Goal: Information Seeking & Learning: Learn about a topic

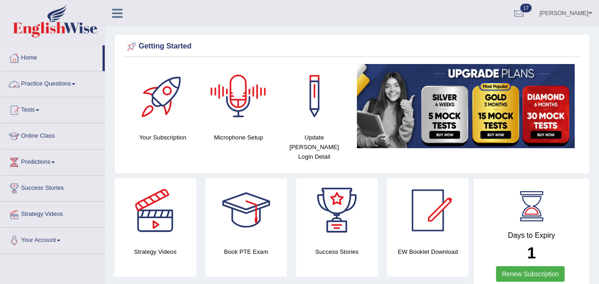
click at [76, 84] on span at bounding box center [74, 84] width 4 height 2
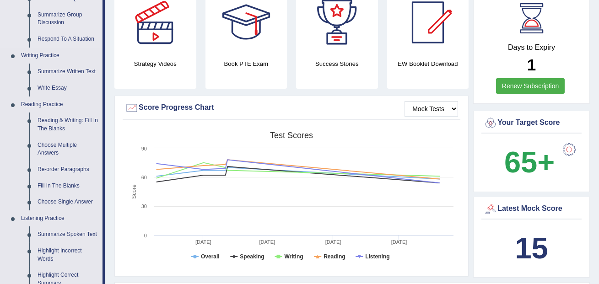
scroll to position [226, 0]
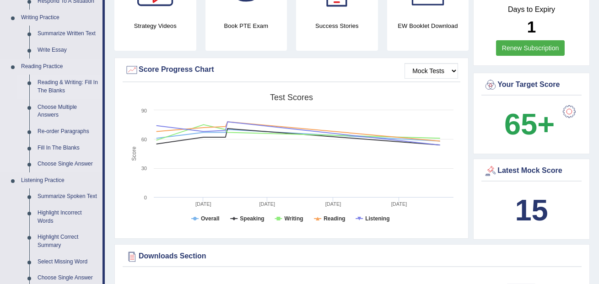
click at [60, 85] on link "Reading & Writing: Fill In The Blanks" at bounding box center [67, 87] width 69 height 24
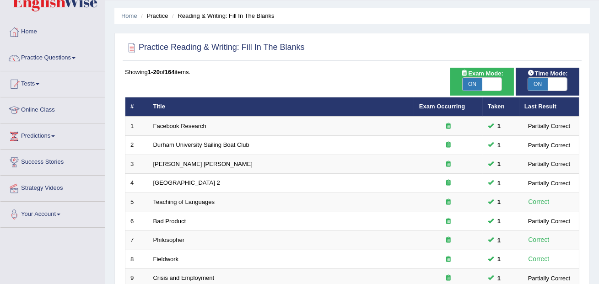
scroll to position [24, 0]
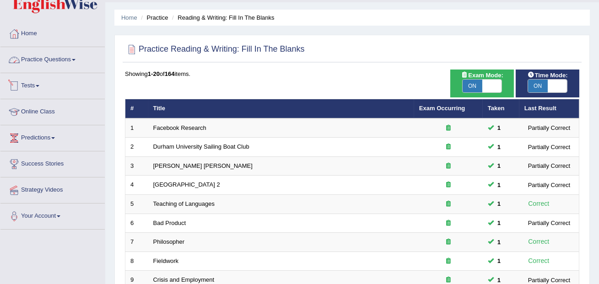
click at [73, 62] on link "Practice Questions" at bounding box center [52, 58] width 104 height 23
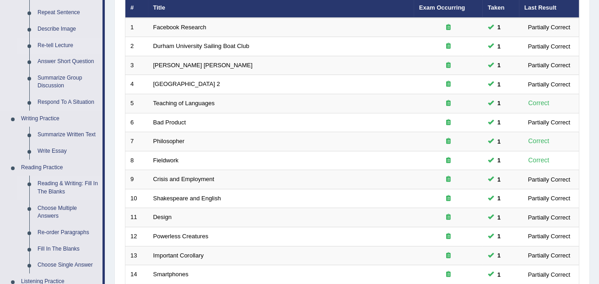
scroll to position [146, 0]
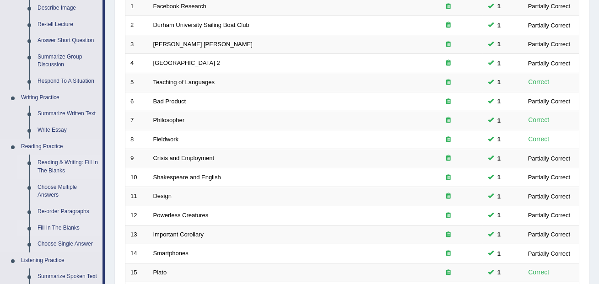
click at [59, 228] on link "Fill In The Blanks" at bounding box center [67, 228] width 69 height 16
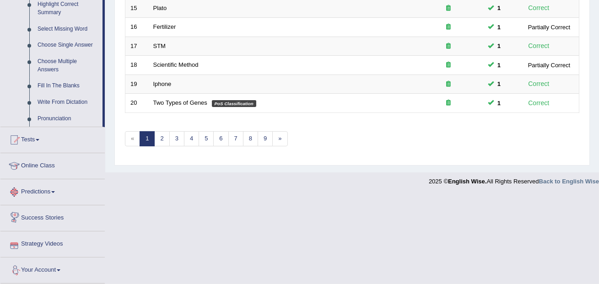
scroll to position [467, 0]
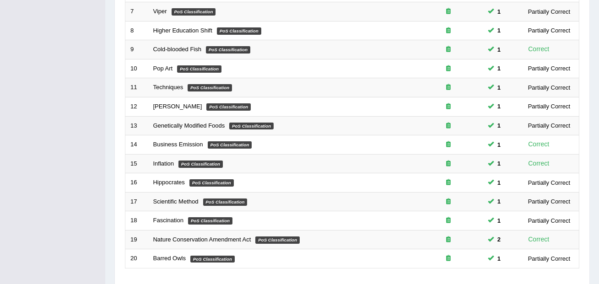
scroll to position [320, 0]
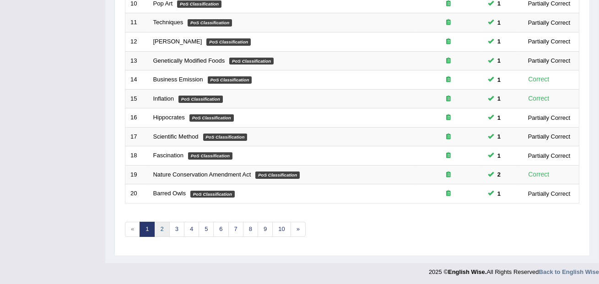
click at [157, 231] on link "2" at bounding box center [161, 229] width 15 height 15
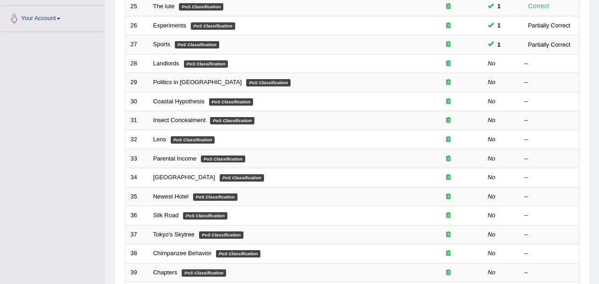
scroll to position [229, 0]
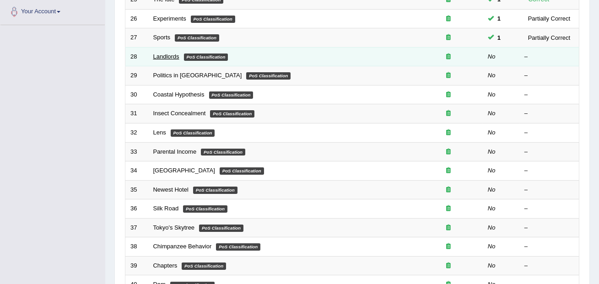
click at [170, 55] on link "Landlords" at bounding box center [166, 56] width 26 height 7
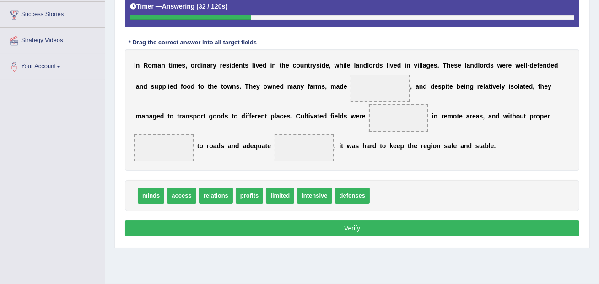
scroll to position [174, 0]
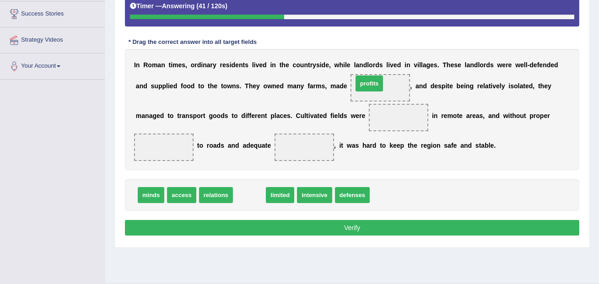
drag, startPoint x: 252, startPoint y: 200, endPoint x: 374, endPoint y: 90, distance: 165.0
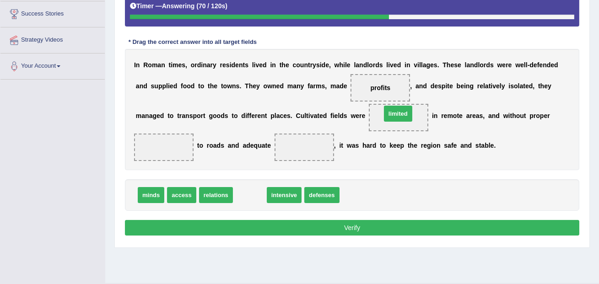
drag, startPoint x: 252, startPoint y: 195, endPoint x: 401, endPoint y: 114, distance: 168.8
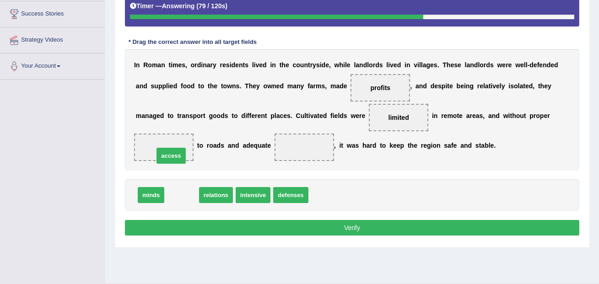
drag, startPoint x: 185, startPoint y: 194, endPoint x: 174, endPoint y: 153, distance: 42.5
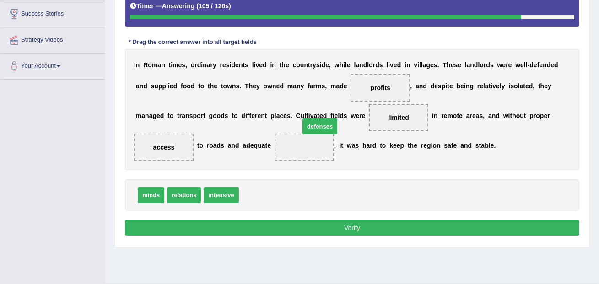
drag, startPoint x: 268, startPoint y: 196, endPoint x: 329, endPoint y: 127, distance: 91.8
click at [310, 227] on button "Verify" at bounding box center [352, 228] width 455 height 16
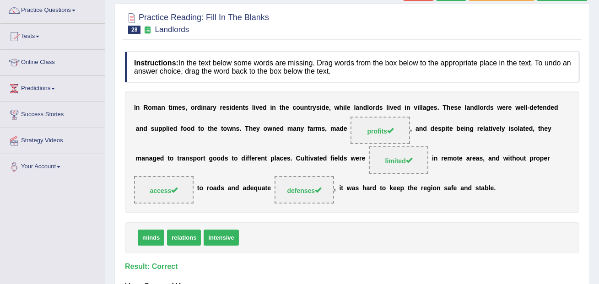
scroll to position [61, 0]
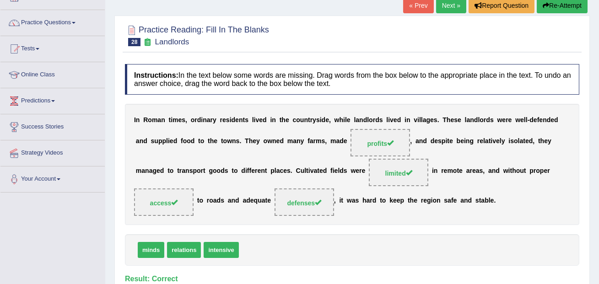
click at [442, 10] on link "Next »" at bounding box center [451, 6] width 30 height 16
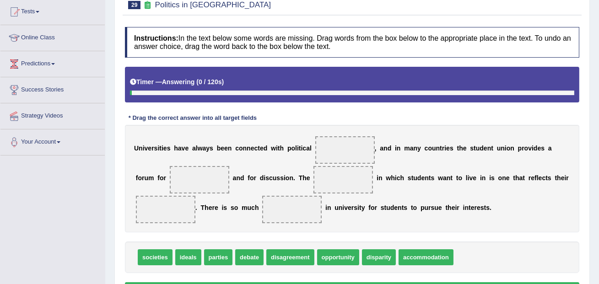
scroll to position [170, 0]
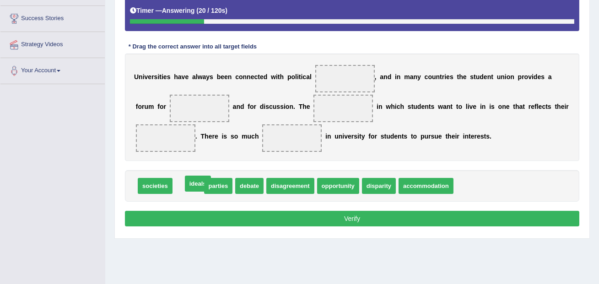
drag, startPoint x: 197, startPoint y: 187, endPoint x: 200, endPoint y: 194, distance: 7.6
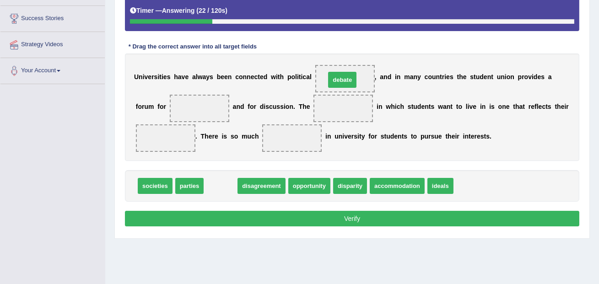
drag, startPoint x: 224, startPoint y: 186, endPoint x: 346, endPoint y: 81, distance: 161.3
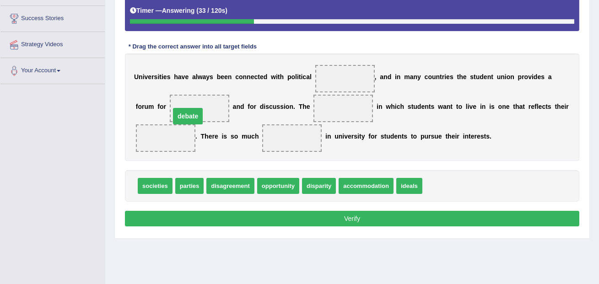
drag, startPoint x: 339, startPoint y: 76, endPoint x: 184, endPoint y: 114, distance: 160.0
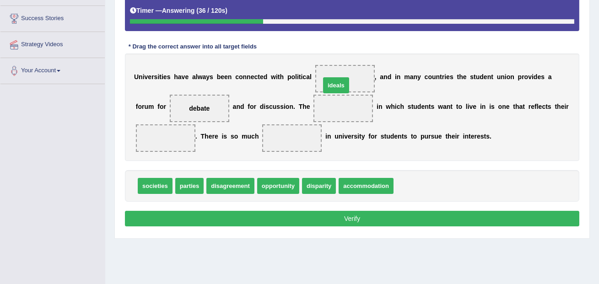
drag, startPoint x: 410, startPoint y: 182, endPoint x: 337, endPoint y: 81, distance: 124.6
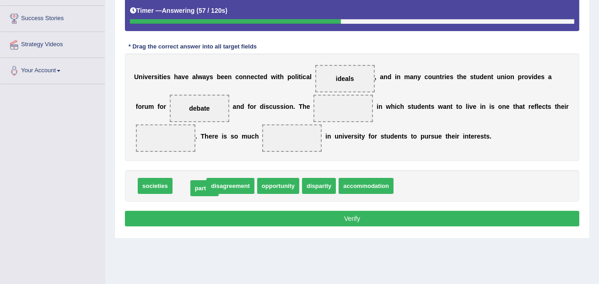
drag, startPoint x: 195, startPoint y: 191, endPoint x: 207, endPoint y: 189, distance: 12.1
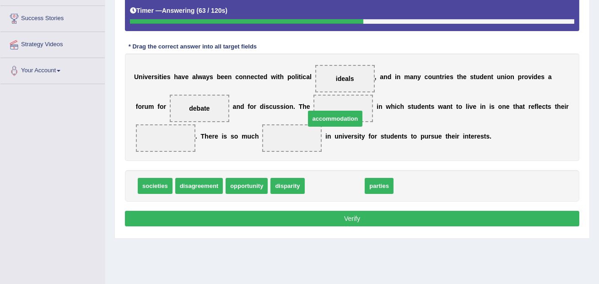
drag, startPoint x: 331, startPoint y: 189, endPoint x: 331, endPoint y: 121, distance: 67.3
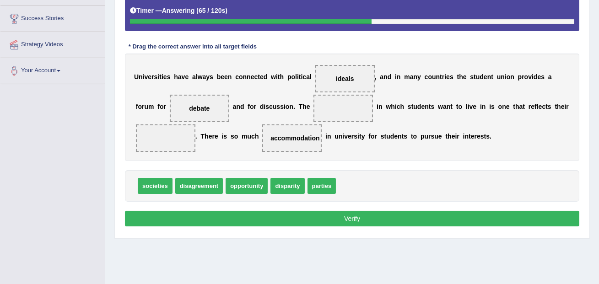
drag, startPoint x: 302, startPoint y: 143, endPoint x: 304, endPoint y: 130, distance: 13.5
click at [305, 129] on span "accommodation" at bounding box center [292, 138] width 60 height 27
drag, startPoint x: 298, startPoint y: 140, endPoint x: 349, endPoint y: 101, distance: 63.6
drag, startPoint x: 347, startPoint y: 187, endPoint x: 340, endPoint y: 81, distance: 106.9
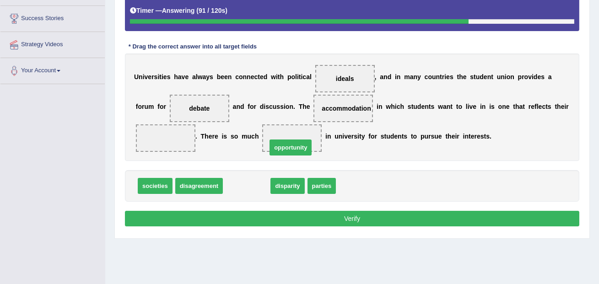
drag, startPoint x: 247, startPoint y: 189, endPoint x: 292, endPoint y: 148, distance: 60.6
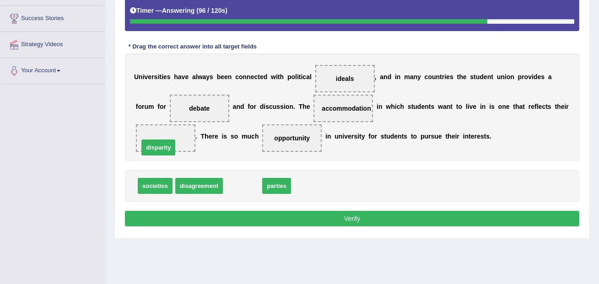
drag, startPoint x: 246, startPoint y: 190, endPoint x: 162, endPoint y: 151, distance: 92.6
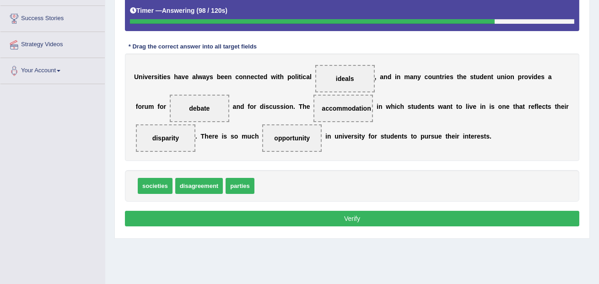
click at [212, 216] on button "Verify" at bounding box center [352, 219] width 455 height 16
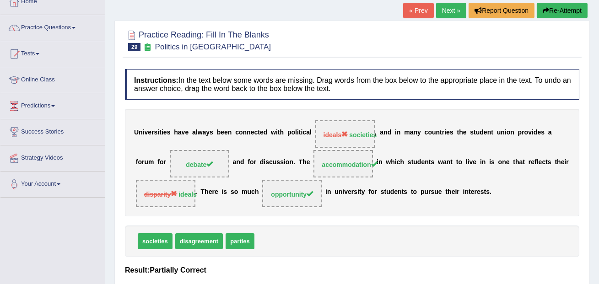
scroll to position [0, 0]
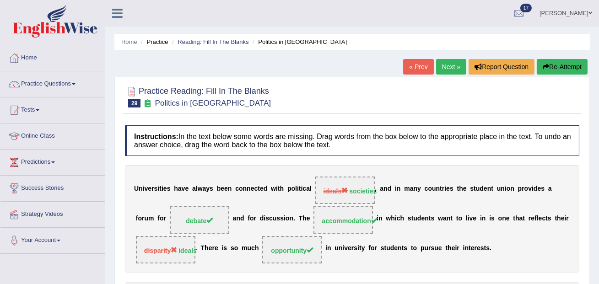
click at [451, 67] on link "Next »" at bounding box center [451, 67] width 30 height 16
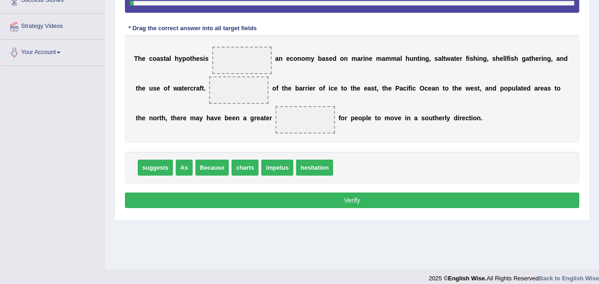
scroll to position [188, 0]
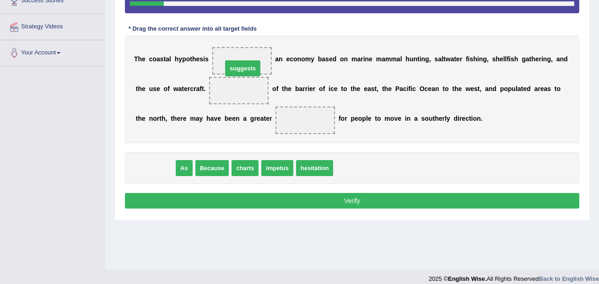
drag, startPoint x: 156, startPoint y: 170, endPoint x: 244, endPoint y: 70, distance: 132.7
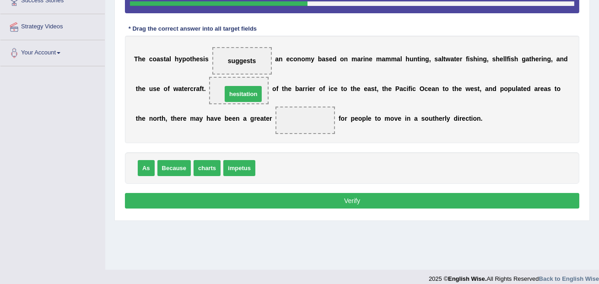
drag, startPoint x: 270, startPoint y: 171, endPoint x: 237, endPoint y: 97, distance: 81.3
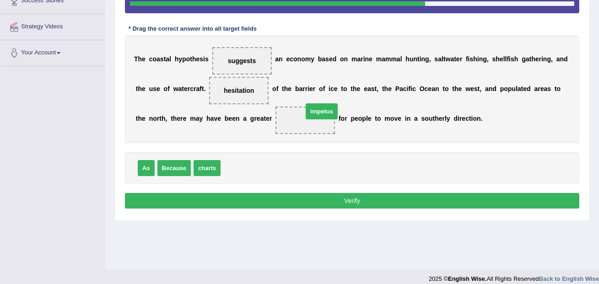
drag, startPoint x: 249, startPoint y: 169, endPoint x: 331, endPoint y: 112, distance: 100.1
click at [303, 195] on button "Verify" at bounding box center [352, 201] width 455 height 16
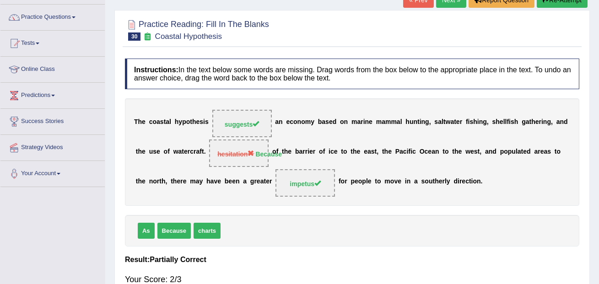
scroll to position [0, 0]
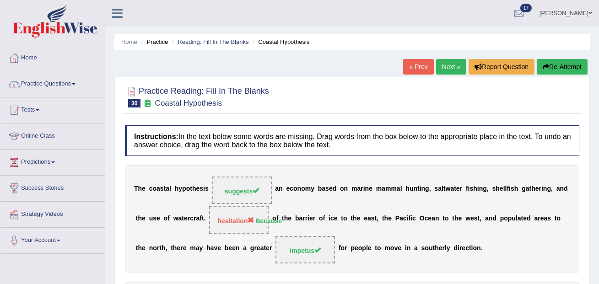
click at [447, 61] on link "Next »" at bounding box center [451, 67] width 30 height 16
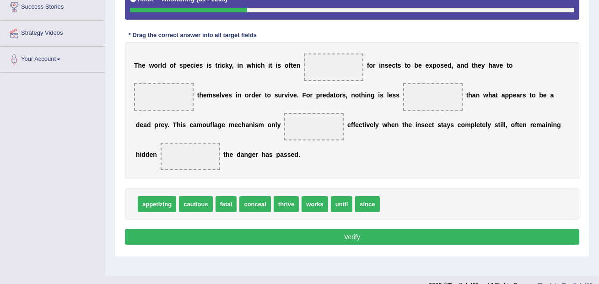
scroll to position [182, 0]
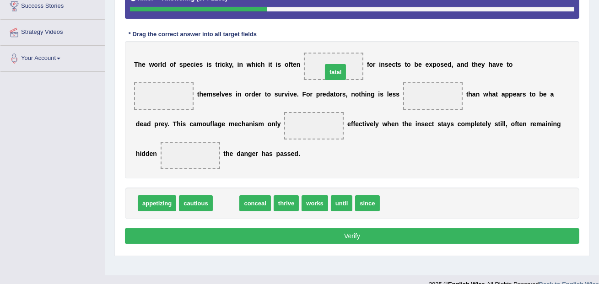
drag, startPoint x: 229, startPoint y: 202, endPoint x: 338, endPoint y: 71, distance: 170.7
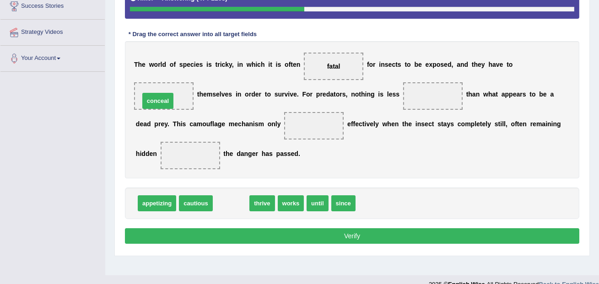
drag, startPoint x: 238, startPoint y: 207, endPoint x: 164, endPoint y: 104, distance: 126.0
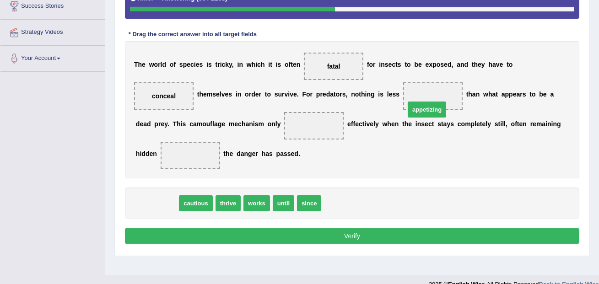
drag, startPoint x: 162, startPoint y: 202, endPoint x: 436, endPoint y: 92, distance: 295.0
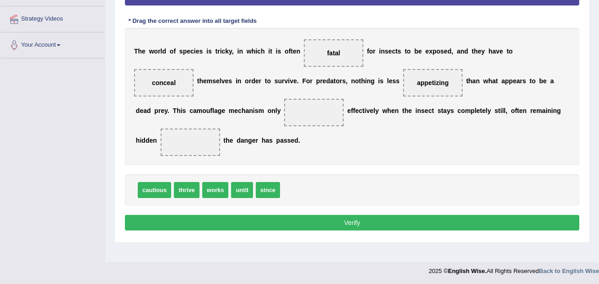
scroll to position [196, 0]
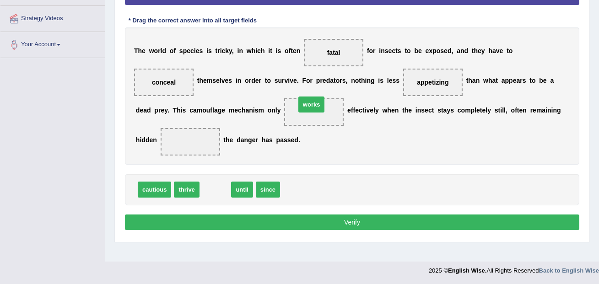
drag, startPoint x: 221, startPoint y: 193, endPoint x: 317, endPoint y: 108, distance: 128.1
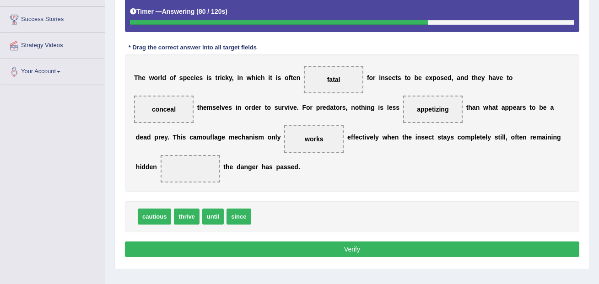
scroll to position [169, 0]
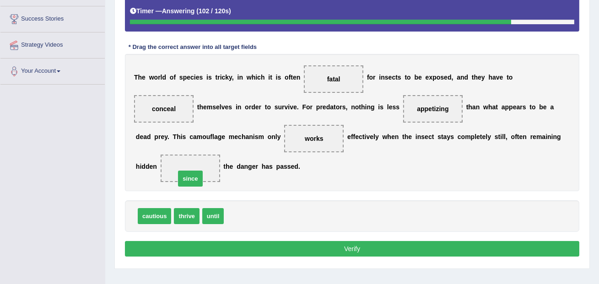
drag, startPoint x: 236, startPoint y: 216, endPoint x: 187, endPoint y: 177, distance: 61.9
click at [270, 241] on button "Verify" at bounding box center [352, 249] width 455 height 16
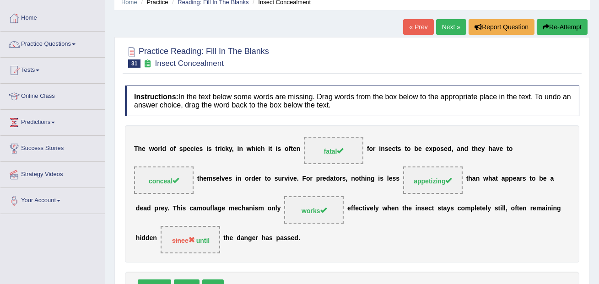
scroll to position [0, 0]
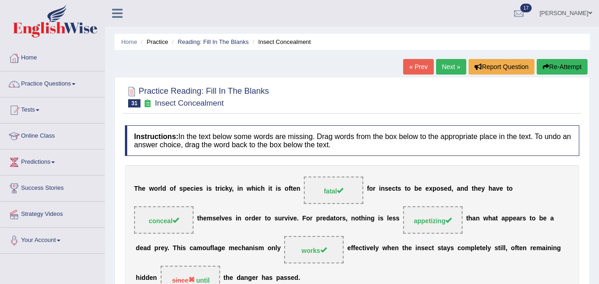
click at [441, 70] on link "Next »" at bounding box center [451, 67] width 30 height 16
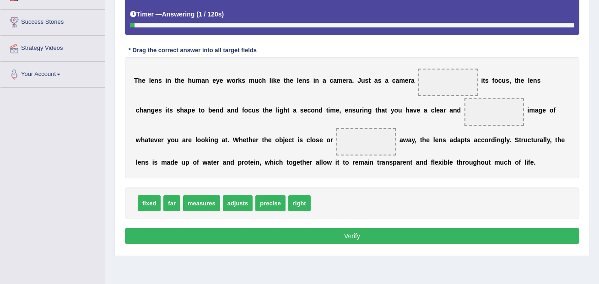
scroll to position [173, 0]
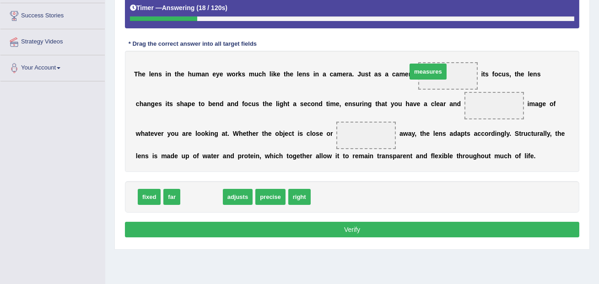
drag, startPoint x: 197, startPoint y: 199, endPoint x: 425, endPoint y: 73, distance: 260.2
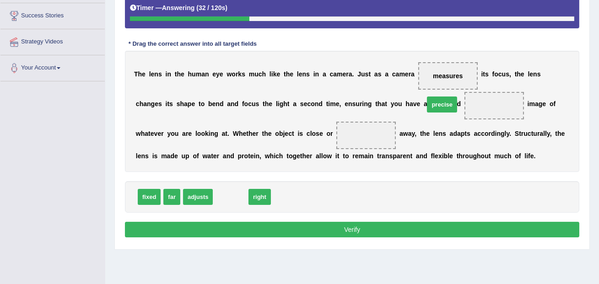
drag, startPoint x: 236, startPoint y: 199, endPoint x: 476, endPoint y: 101, distance: 259.1
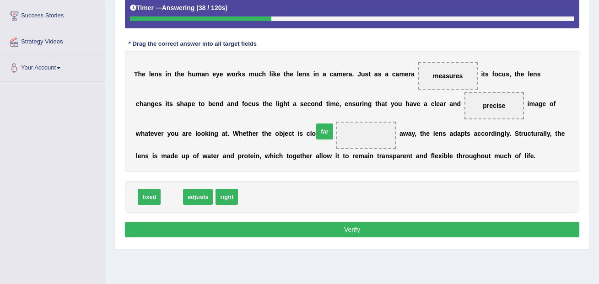
drag, startPoint x: 175, startPoint y: 200, endPoint x: 328, endPoint y: 135, distance: 166.1
click at [307, 234] on button "Verify" at bounding box center [352, 230] width 455 height 16
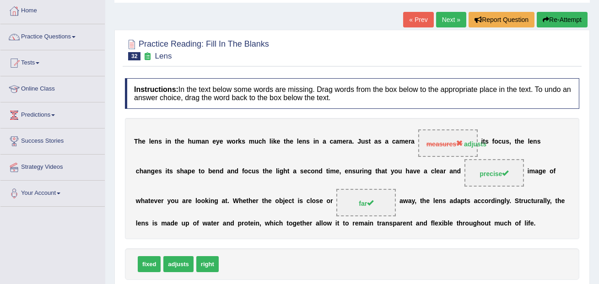
scroll to position [39, 0]
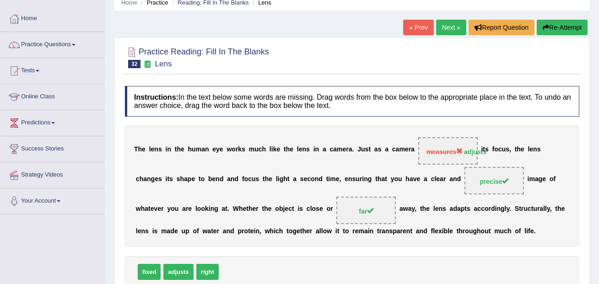
click at [443, 28] on link "Next »" at bounding box center [451, 28] width 30 height 16
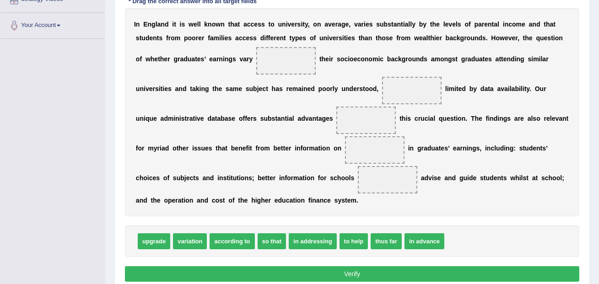
scroll to position [218, 0]
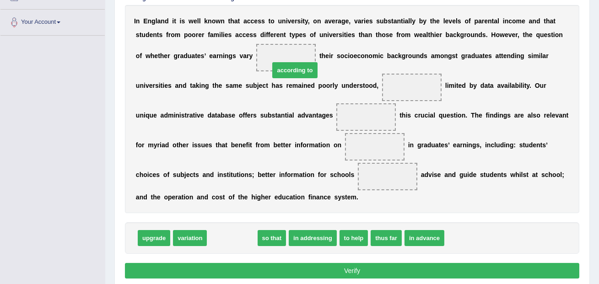
drag, startPoint x: 225, startPoint y: 239, endPoint x: 279, endPoint y: 56, distance: 190.5
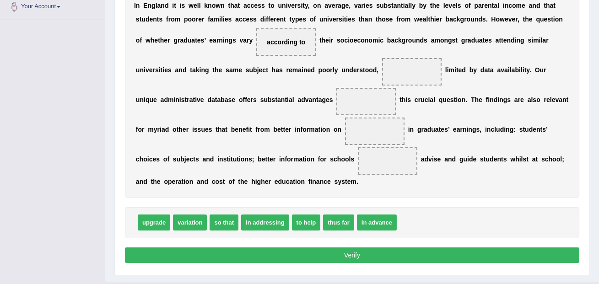
scroll to position [238, 0]
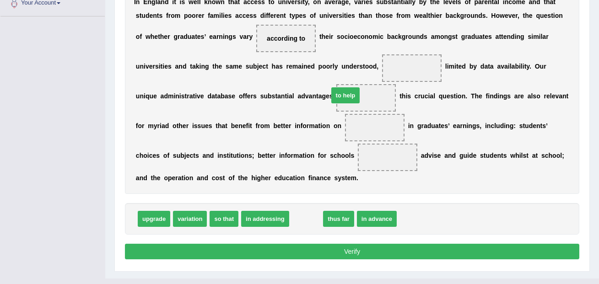
drag, startPoint x: 302, startPoint y: 221, endPoint x: 341, endPoint y: 98, distance: 129.7
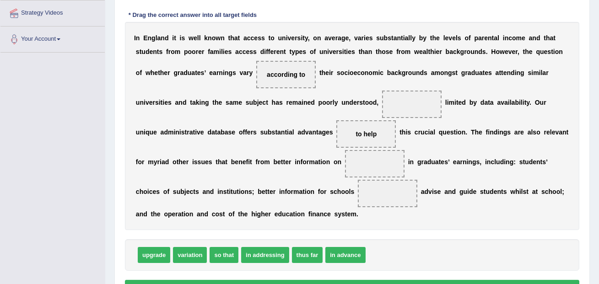
scroll to position [201, 0]
drag, startPoint x: 184, startPoint y: 258, endPoint x: 360, endPoint y: 177, distance: 194.2
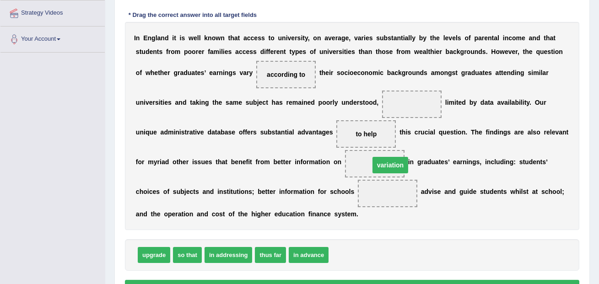
drag, startPoint x: 355, startPoint y: 197, endPoint x: 358, endPoint y: 168, distance: 28.5
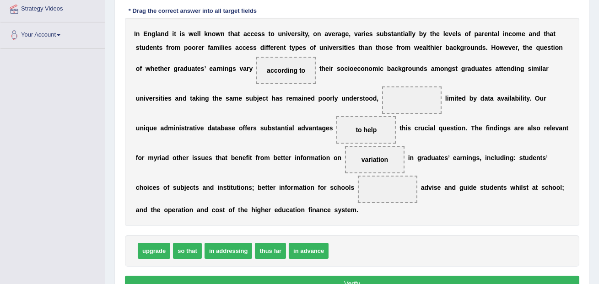
scroll to position [209, 0]
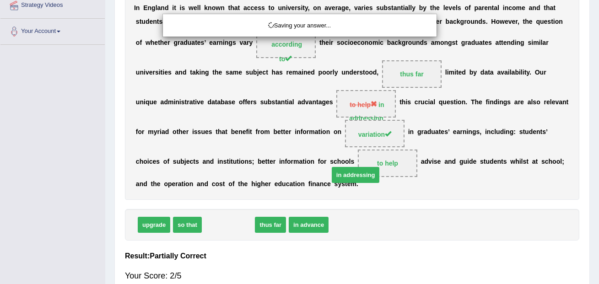
drag, startPoint x: 227, startPoint y: 253, endPoint x: 354, endPoint y: 203, distance: 136.7
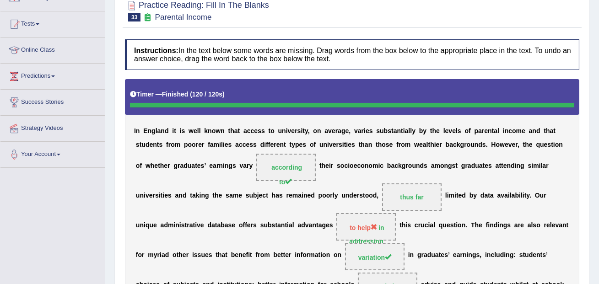
scroll to position [0, 0]
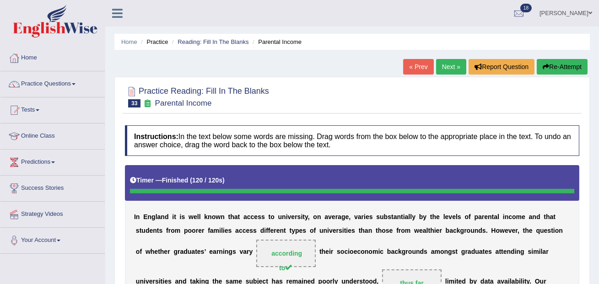
click at [449, 67] on link "Next »" at bounding box center [451, 67] width 30 height 16
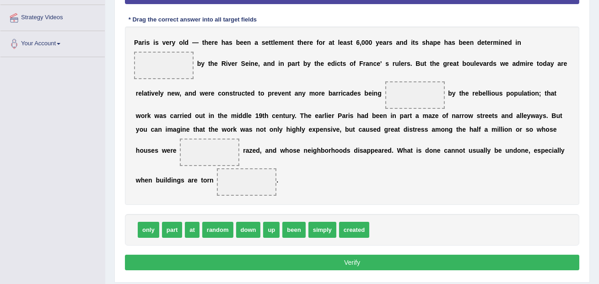
scroll to position [192, 0]
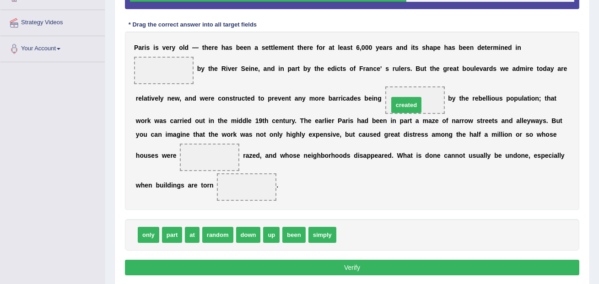
drag, startPoint x: 344, startPoint y: 235, endPoint x: 397, endPoint y: 104, distance: 141.3
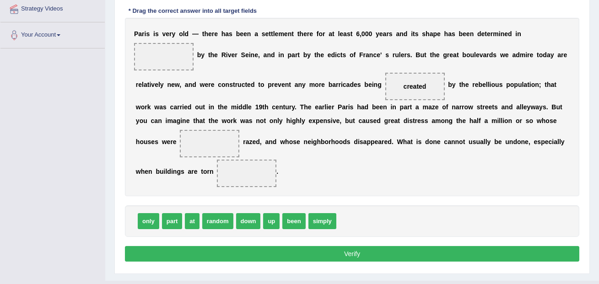
scroll to position [206, 0]
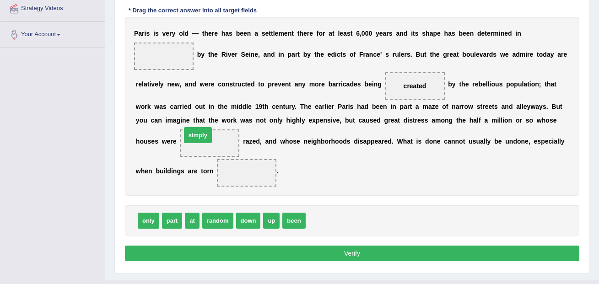
drag, startPoint x: 321, startPoint y: 219, endPoint x: 200, endPoint y: 139, distance: 144.9
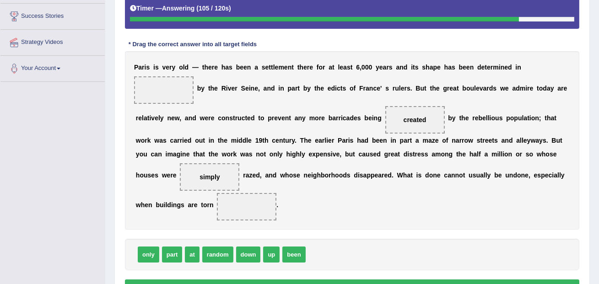
scroll to position [177, 0]
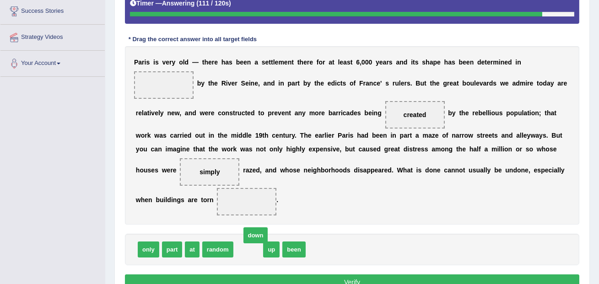
drag, startPoint x: 242, startPoint y: 249, endPoint x: 249, endPoint y: 237, distance: 14.8
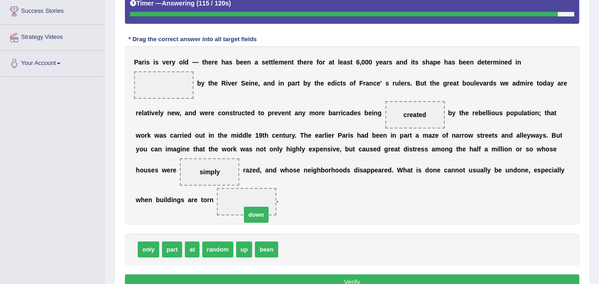
drag, startPoint x: 287, startPoint y: 250, endPoint x: 247, endPoint y: 206, distance: 59.6
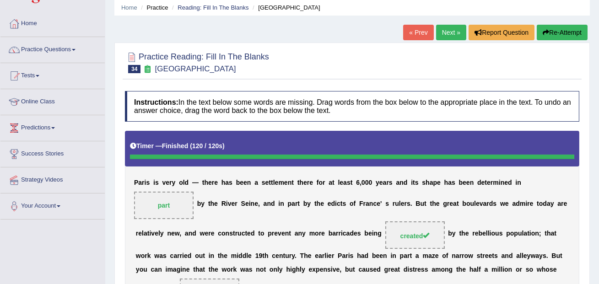
scroll to position [0, 0]
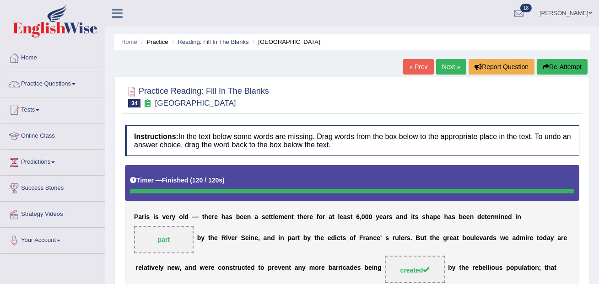
click at [443, 60] on link "Next »" at bounding box center [451, 67] width 30 height 16
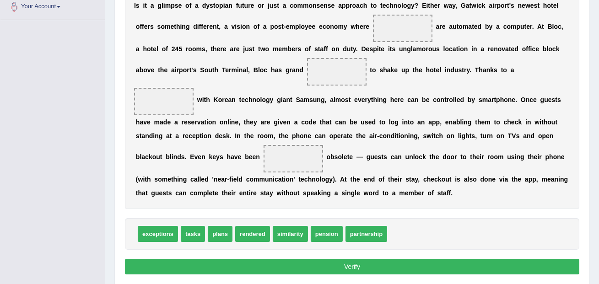
scroll to position [224, 0]
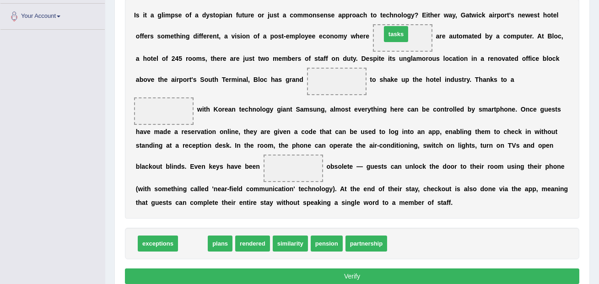
drag, startPoint x: 196, startPoint y: 244, endPoint x: 399, endPoint y: 34, distance: 292.0
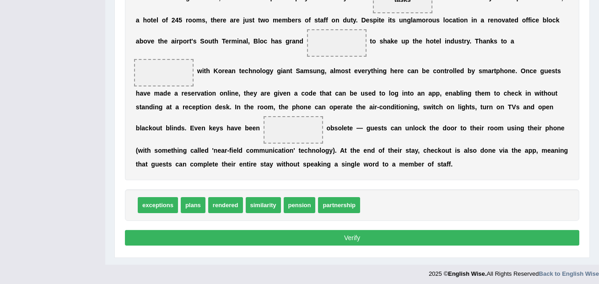
scroll to position [265, 0]
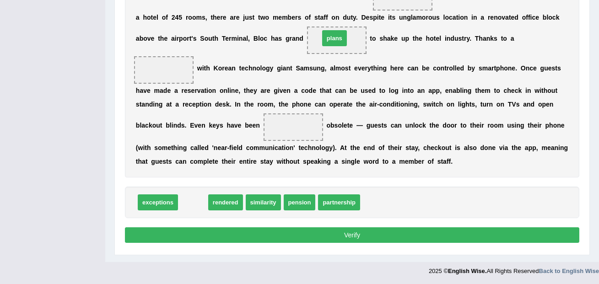
drag, startPoint x: 189, startPoint y: 206, endPoint x: 330, endPoint y: 41, distance: 216.8
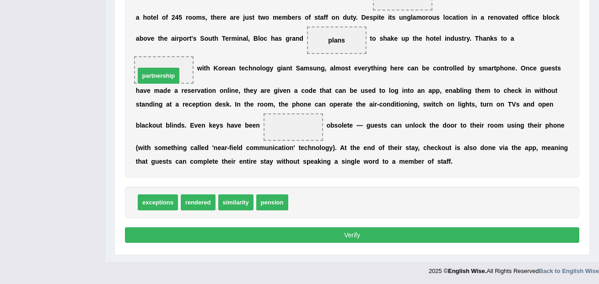
drag, startPoint x: 301, startPoint y: 206, endPoint x: 148, endPoint y: 79, distance: 198.6
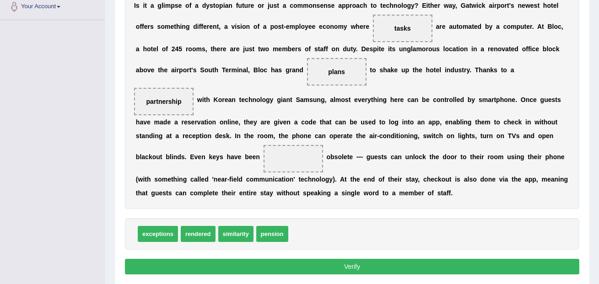
scroll to position [244, 0]
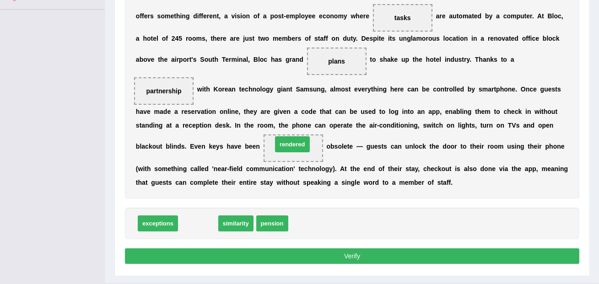
drag, startPoint x: 205, startPoint y: 222, endPoint x: 299, endPoint y: 143, distance: 123.1
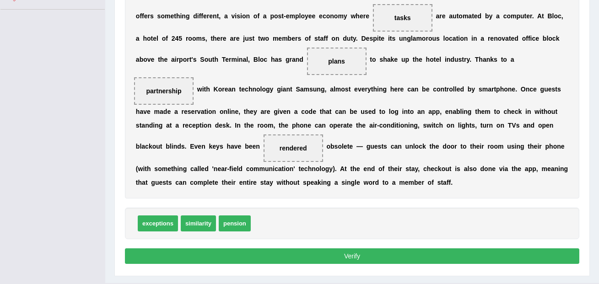
click at [303, 249] on button "Verify" at bounding box center [352, 257] width 455 height 16
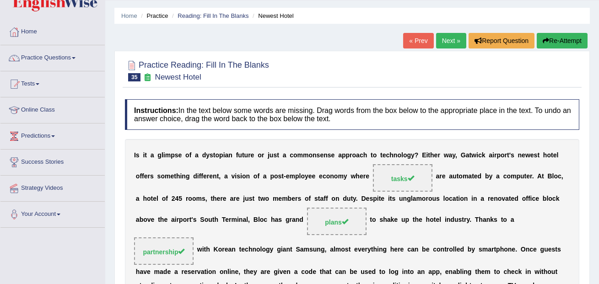
scroll to position [0, 0]
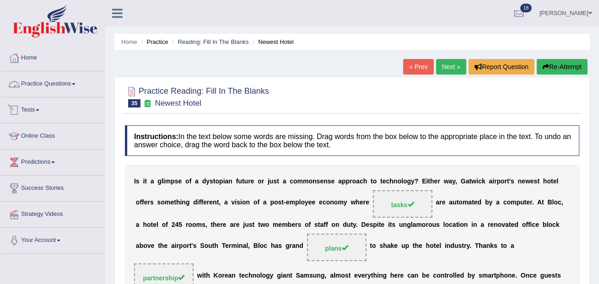
click at [44, 83] on link "Practice Questions" at bounding box center [52, 82] width 104 height 23
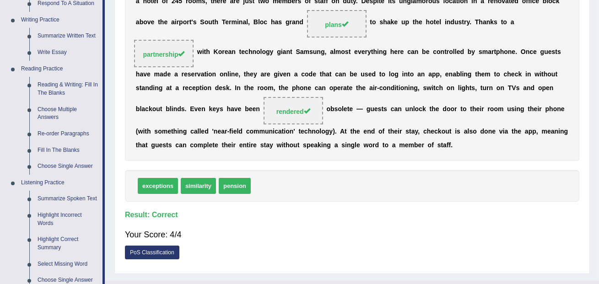
scroll to position [224, 0]
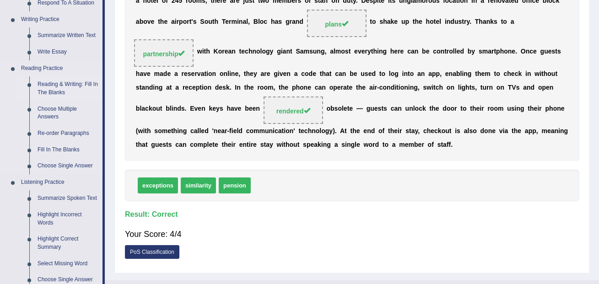
click at [64, 83] on link "Reading & Writing: Fill In The Blanks" at bounding box center [67, 88] width 69 height 24
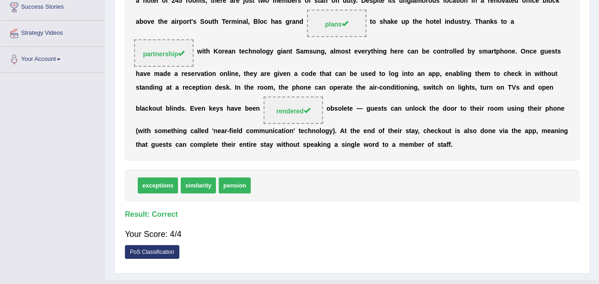
scroll to position [244, 0]
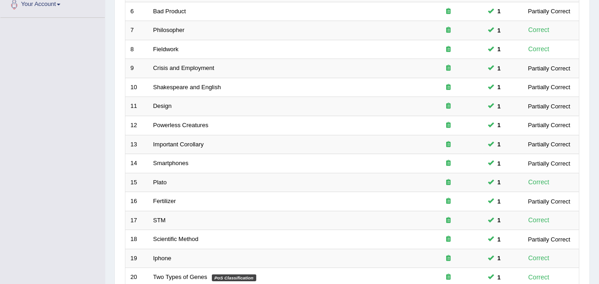
scroll to position [320, 0]
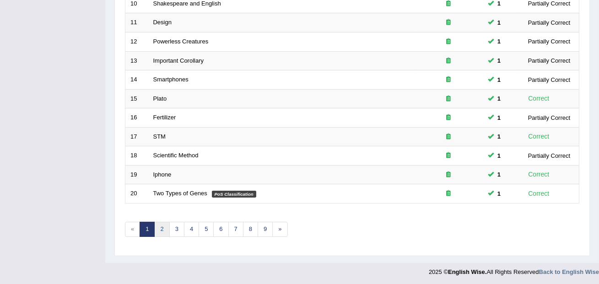
click at [160, 229] on link "2" at bounding box center [161, 229] width 15 height 15
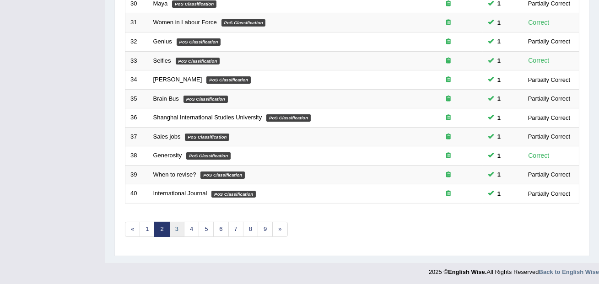
click at [175, 231] on link "3" at bounding box center [176, 229] width 15 height 15
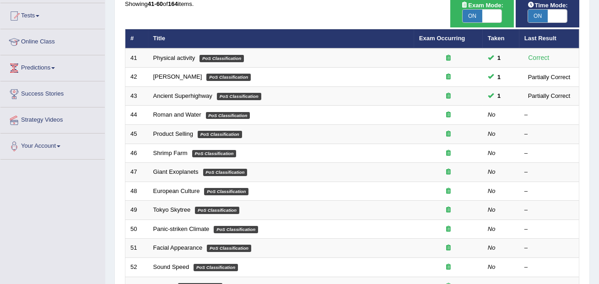
scroll to position [95, 0]
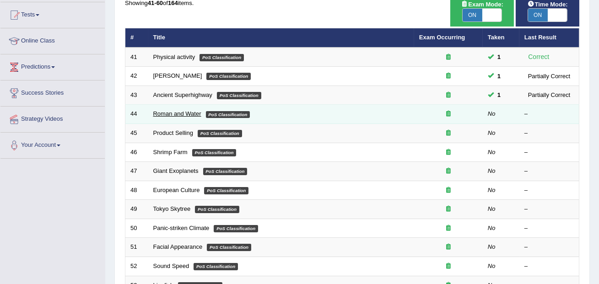
click at [183, 111] on link "Roman and Water" at bounding box center [177, 113] width 48 height 7
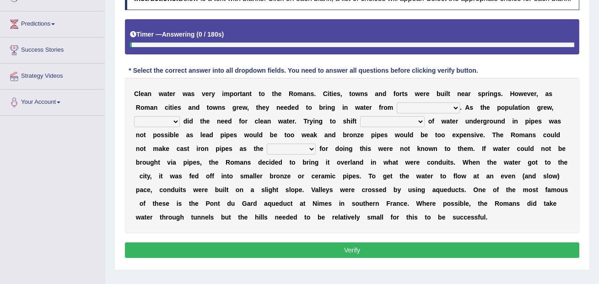
scroll to position [140, 0]
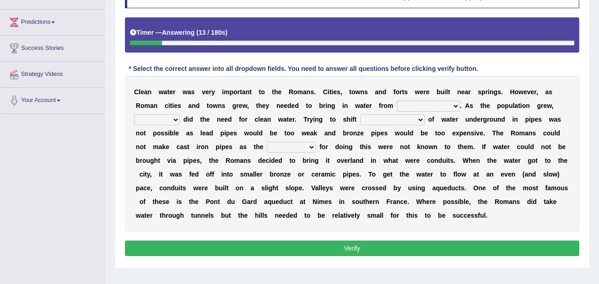
click at [405, 112] on select "further afield these origins different parts specific sources" at bounding box center [428, 106] width 63 height 11
select select "different parts"
click at [397, 108] on select "further afield these origins different parts specific sources" at bounding box center [428, 106] width 63 height 11
click at [169, 125] on select "as well so how thus" at bounding box center [157, 119] width 46 height 11
select select "so"
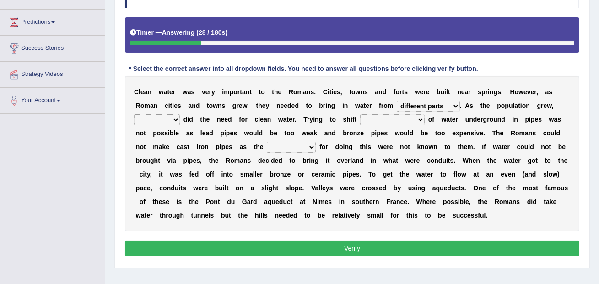
click at [134, 122] on select "as well so how thus" at bounding box center [157, 119] width 46 height 11
click at [425, 112] on select "further afield these origins different parts specific sources" at bounding box center [428, 106] width 63 height 11
click at [376, 125] on select "few loads improper intakes relative levels large volumes" at bounding box center [392, 119] width 65 height 11
select select "large volumes"
click at [360, 122] on select "few loads improper intakes relative levels large volumes" at bounding box center [392, 119] width 65 height 11
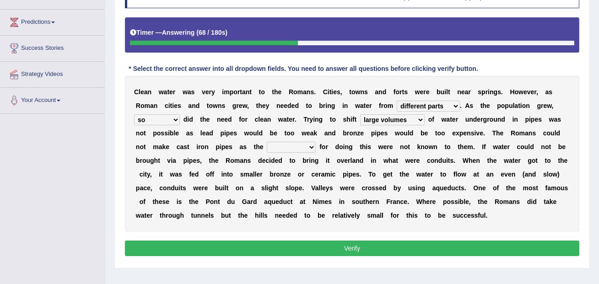
click at [274, 153] on select "spans scales proportions techniques" at bounding box center [291, 147] width 49 height 11
select select "techniques"
click at [267, 150] on select "spans scales proportions techniques" at bounding box center [291, 147] width 49 height 11
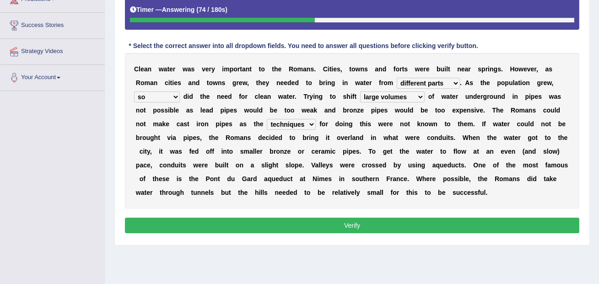
scroll to position [165, 0]
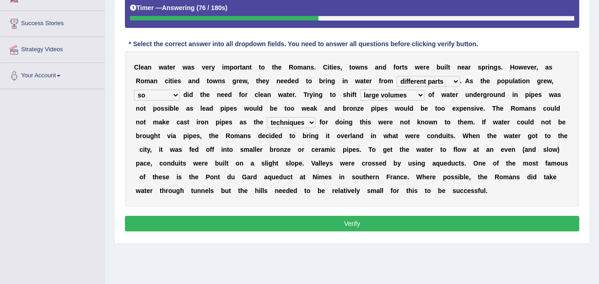
click at [330, 232] on button "Verify" at bounding box center [352, 224] width 455 height 16
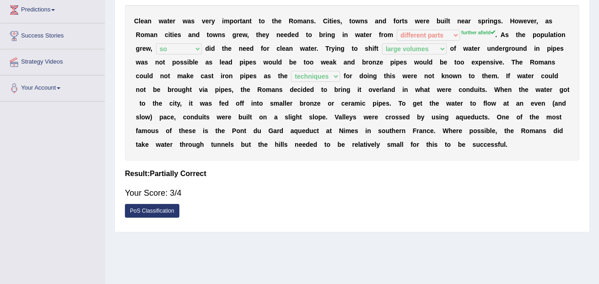
scroll to position [148, 0]
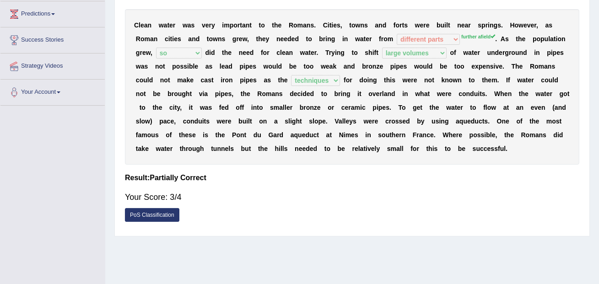
click at [431, 54] on div "C l e a n w a t e r w a s v e r y i m p o r t a n t t o t h e R o m a n s . C i…" at bounding box center [352, 87] width 455 height 156
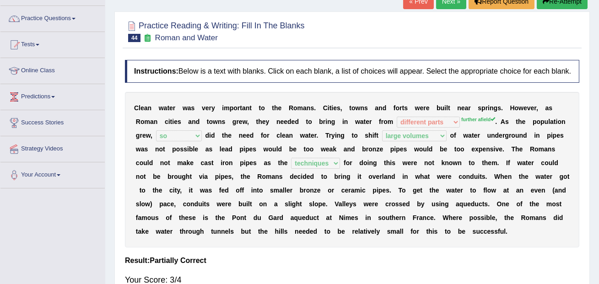
scroll to position [15, 0]
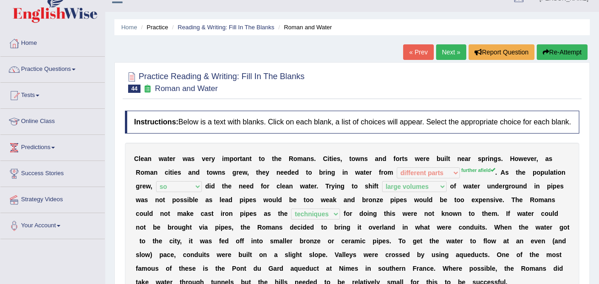
click at [447, 54] on link "Next »" at bounding box center [451, 52] width 30 height 16
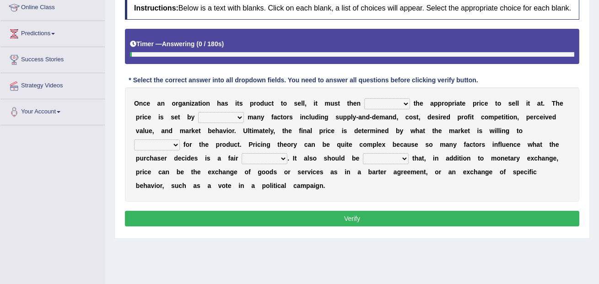
scroll to position [130, 0]
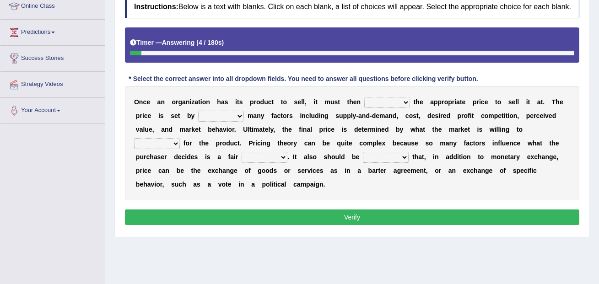
click at [375, 107] on select "tolerate determine fabricate fancy" at bounding box center [387, 102] width 46 height 11
select select "determine"
click at [364, 105] on select "tolerate determine fabricate fancy" at bounding box center [387, 102] width 46 height 11
click at [206, 122] on select "comparing begetting balancing offsetting" at bounding box center [221, 116] width 46 height 11
select select "balancing"
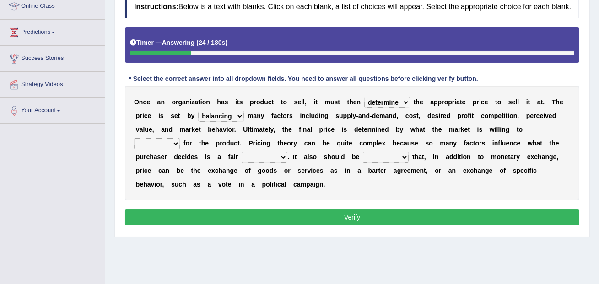
click at [198, 119] on select "comparing begetting balancing offsetting" at bounding box center [221, 116] width 46 height 11
click at [166, 149] on select "consign design exchange prepare" at bounding box center [157, 143] width 46 height 11
select select "consign"
click at [134, 146] on select "consign design exchange prepare" at bounding box center [157, 143] width 46 height 11
click at [158, 147] on select "consign design exchange prepare" at bounding box center [157, 143] width 46 height 11
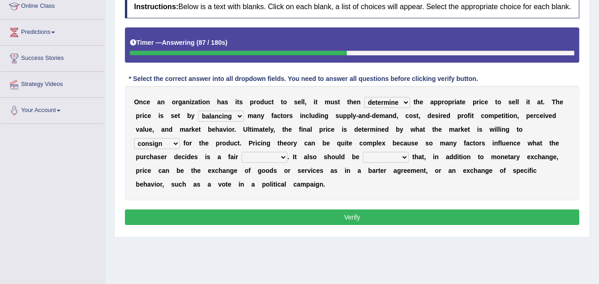
click at [259, 163] on select "addition shape content value" at bounding box center [265, 157] width 46 height 11
select select "value"
click at [242, 160] on select "addition shape content value" at bounding box center [265, 157] width 46 height 11
click at [364, 163] on select "explained enlarged overrated noted" at bounding box center [386, 157] width 46 height 11
select select "noted"
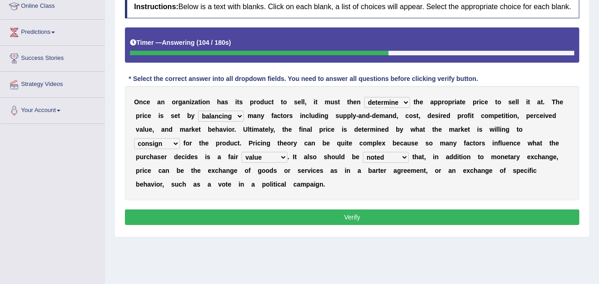
click at [363, 160] on select "explained enlarged overrated noted" at bounding box center [386, 157] width 46 height 11
click at [170, 149] on select "consign design exchange prepare" at bounding box center [157, 143] width 46 height 11
click at [211, 222] on button "Verify" at bounding box center [352, 218] width 455 height 16
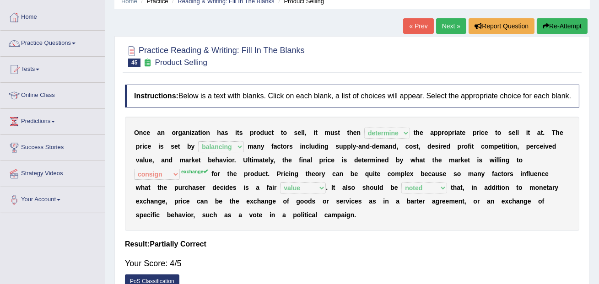
scroll to position [39, 0]
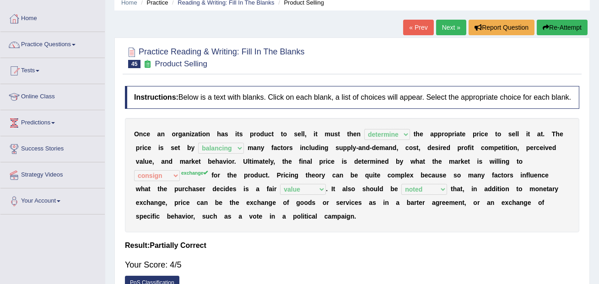
click at [444, 32] on link "Next »" at bounding box center [451, 28] width 30 height 16
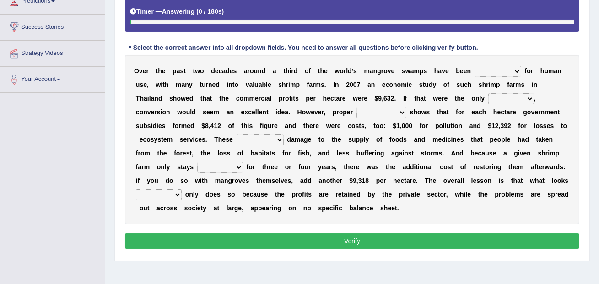
scroll to position [162, 0]
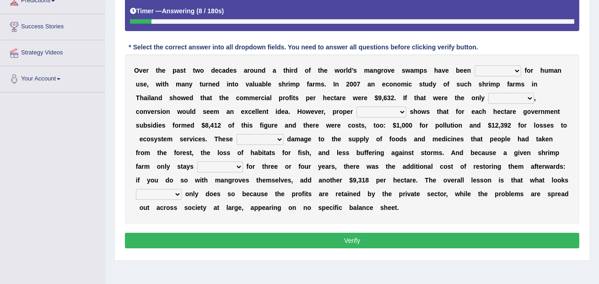
click at [491, 76] on select "rearranged exchanged conserved converted" at bounding box center [498, 70] width 47 height 11
select select "conserved"
click at [475, 73] on select "rearranged exchanged conserved converted" at bounding box center [498, 70] width 47 height 11
click at [486, 76] on select "rearranged exchanged conserved converted" at bounding box center [498, 70] width 47 height 11
click at [488, 104] on select "index eliment choice factor" at bounding box center [511, 98] width 46 height 11
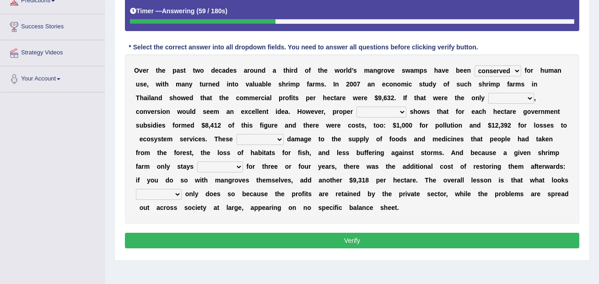
select select "factor"
click at [488, 101] on select "index eliment choice factor" at bounding box center [511, 98] width 46 height 11
click at [488, 104] on select "index eliment choice factor" at bounding box center [511, 98] width 46 height 11
click at [489, 104] on select "index eliment choice factor" at bounding box center [511, 98] width 46 height 11
click at [492, 76] on select "rearranged exchanged conserved converted" at bounding box center [498, 70] width 47 height 11
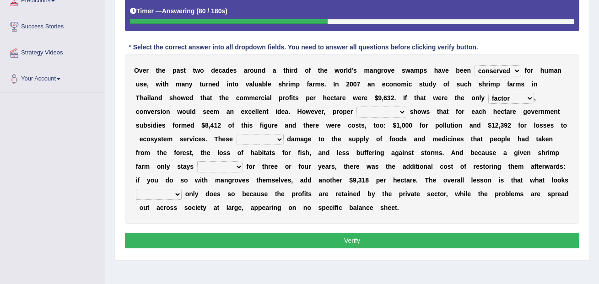
select select "converted"
click at [475, 73] on select "rearranged exchanged conserved converted" at bounding box center [498, 70] width 47 height 11
click at [357, 118] on select "accounting percentage aggregation division" at bounding box center [382, 112] width 50 height 11
select select "accounting"
click at [357, 114] on select "accounting percentage aggregation division" at bounding box center [382, 112] width 50 height 11
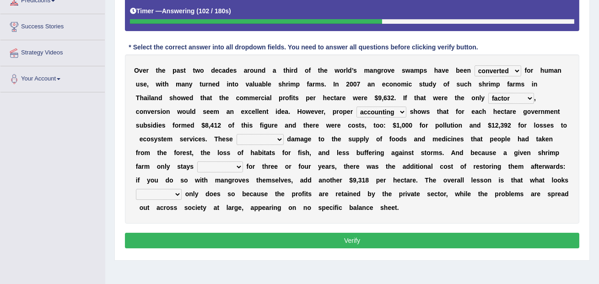
click at [237, 145] on select "comprised uneven neglected augmented" at bounding box center [260, 139] width 47 height 11
select select "neglected"
click at [237, 142] on select "comprised uneven neglected augmented" at bounding box center [260, 139] width 47 height 11
click at [237, 145] on select "comprised uneven neglected augmented" at bounding box center [260, 139] width 47 height 11
click at [197, 173] on select "interactive distinctive productive collective" at bounding box center [220, 167] width 46 height 11
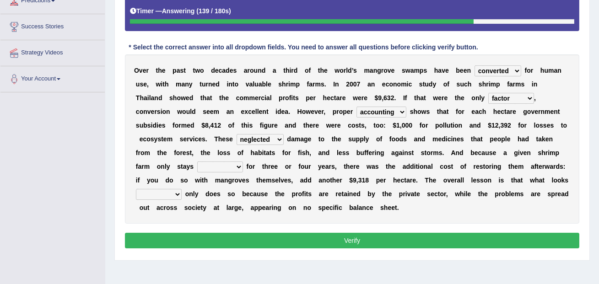
select select "productive"
click at [197, 169] on select "interactive distinctive productive collective" at bounding box center [220, 167] width 46 height 11
click at [197, 173] on select "interactive distinctive productive collective" at bounding box center [220, 167] width 46 height 11
click at [168, 200] on select "beneficial immediate modest moderate" at bounding box center [159, 194] width 46 height 11
select select "beneficial"
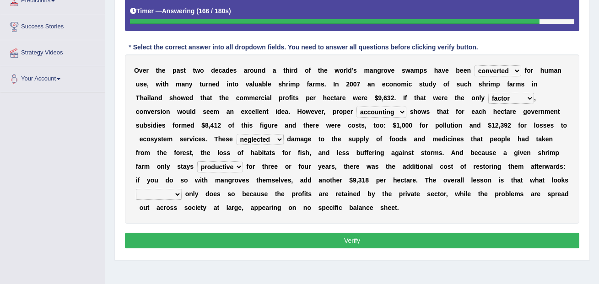
click at [136, 197] on select "beneficial immediate modest moderate" at bounding box center [159, 194] width 46 height 11
click at [222, 248] on button "Verify" at bounding box center [352, 241] width 455 height 16
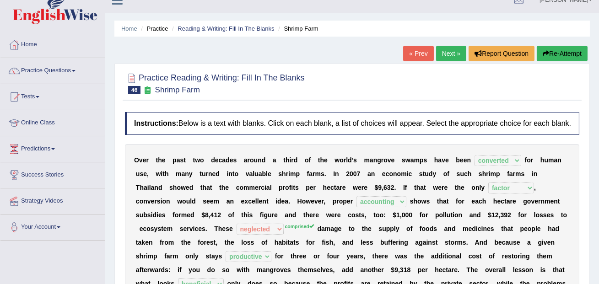
scroll to position [0, 0]
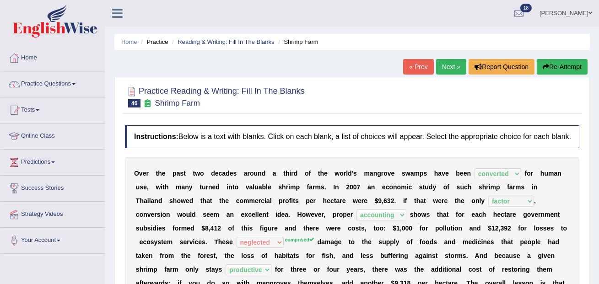
click at [447, 68] on link "Next »" at bounding box center [451, 67] width 30 height 16
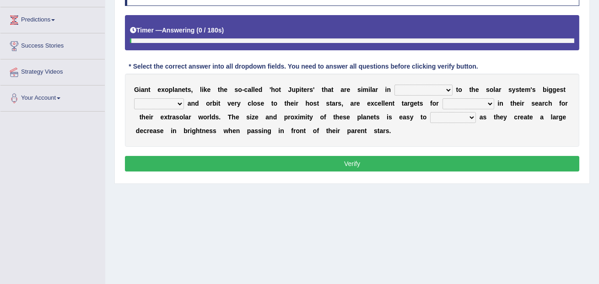
scroll to position [154, 0]
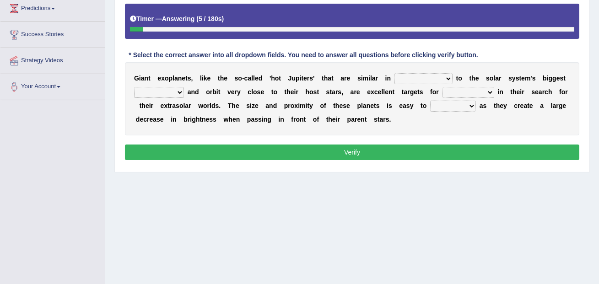
click at [432, 84] on select "borders expressions shapes characteristics" at bounding box center [424, 78] width 58 height 11
click at [411, 84] on select "borders expressions shapes characteristics" at bounding box center [424, 78] width 58 height 11
select select "characteristics"
click at [395, 81] on select "borders expressions shapes characteristics" at bounding box center [424, 78] width 58 height 11
click at [432, 84] on select "borders expressions shapes characteristics" at bounding box center [424, 78] width 58 height 11
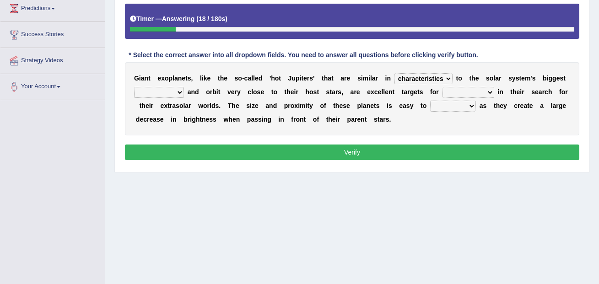
click at [395, 81] on select "borders expressions shapes characteristics" at bounding box center [424, 78] width 58 height 11
click at [410, 84] on select "borders expressions shapes characteristics" at bounding box center [424, 78] width 58 height 11
click at [395, 81] on select "borders expressions shapes characteristics" at bounding box center [424, 78] width 58 height 11
click at [174, 98] on select "frame subordinate planet comet" at bounding box center [159, 92] width 50 height 11
select select "planet"
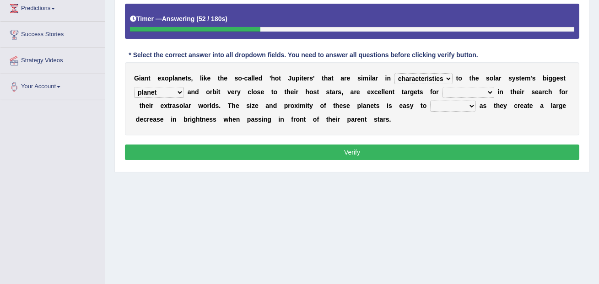
click at [134, 95] on select "frame subordinate planet comet" at bounding box center [159, 92] width 50 height 11
click at [453, 98] on select "members astronomers parties makers" at bounding box center [469, 92] width 52 height 11
select select "astronomers"
click at [443, 95] on select "members astronomers parties makers" at bounding box center [469, 92] width 52 height 11
click at [456, 98] on select "members astronomers parties makers" at bounding box center [469, 92] width 52 height 11
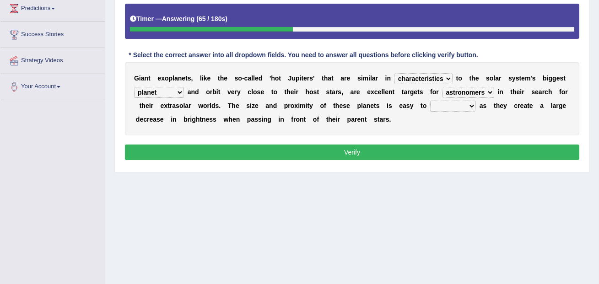
click at [439, 111] on select "detect denounce deflect direct" at bounding box center [453, 106] width 46 height 11
select select "detect"
click at [430, 108] on select "detect denounce deflect direct" at bounding box center [453, 106] width 46 height 11
click at [434, 160] on button "Verify" at bounding box center [352, 153] width 455 height 16
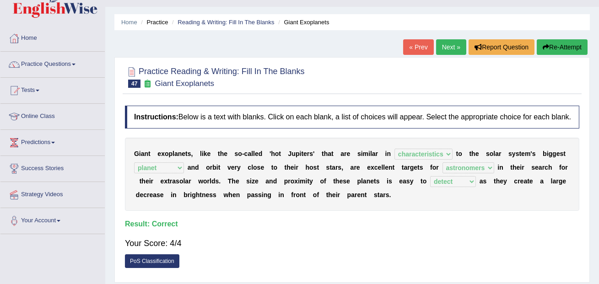
scroll to position [0, 0]
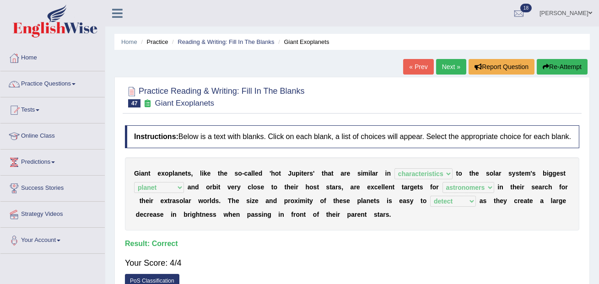
click at [450, 69] on link "Next »" at bounding box center [451, 67] width 30 height 16
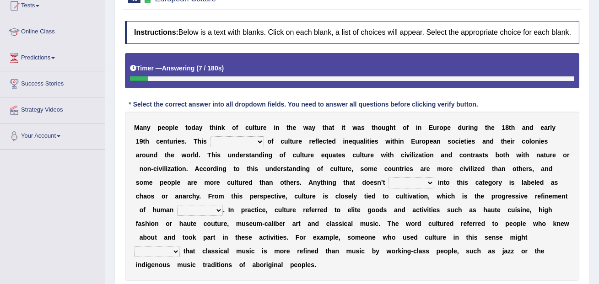
scroll to position [107, 0]
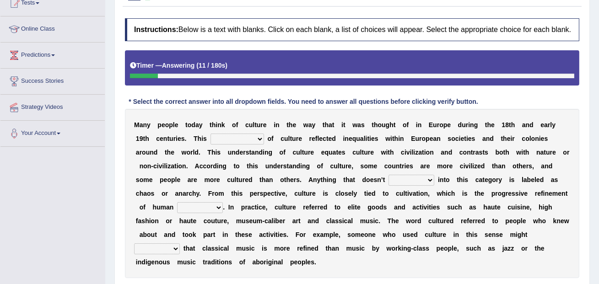
click at [214, 145] on select "classification concept renovation identity" at bounding box center [238, 139] width 54 height 11
select select "concept"
click at [211, 141] on select "classification concept renovation identity" at bounding box center [238, 139] width 54 height 11
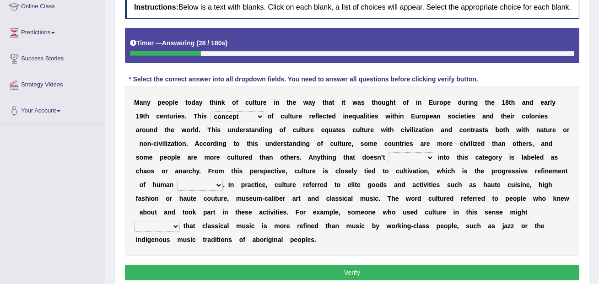
scroll to position [133, 0]
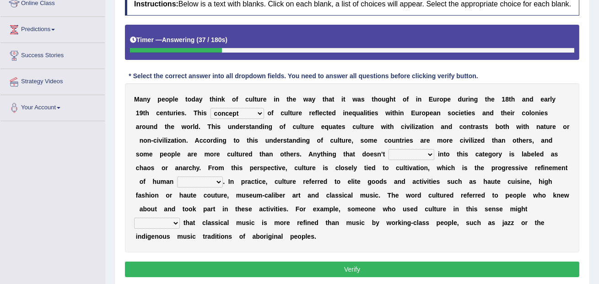
click at [417, 160] on select "cut dismiss fit solve" at bounding box center [412, 154] width 46 height 11
select select "fit"
click at [389, 157] on select "cut dismiss fit solve" at bounding box center [412, 154] width 46 height 11
click at [193, 187] on select "blessing curse habit behaviour" at bounding box center [200, 182] width 46 height 11
select select "behaviour"
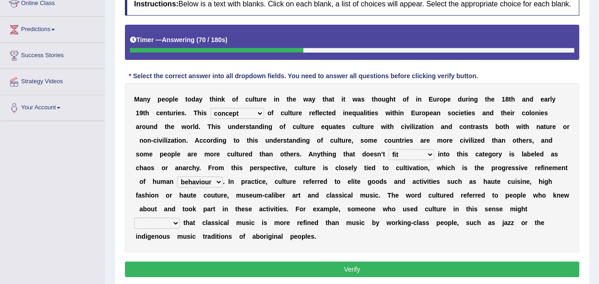
click at [177, 184] on select "blessing curse habit behaviour" at bounding box center [200, 182] width 46 height 11
click at [200, 188] on select "blessing curse habit behaviour" at bounding box center [200, 182] width 46 height 11
click at [177, 184] on select "blessing curse habit behaviour" at bounding box center [200, 182] width 46 height 11
click at [203, 188] on select "blessing curse habit behaviour" at bounding box center [200, 182] width 46 height 11
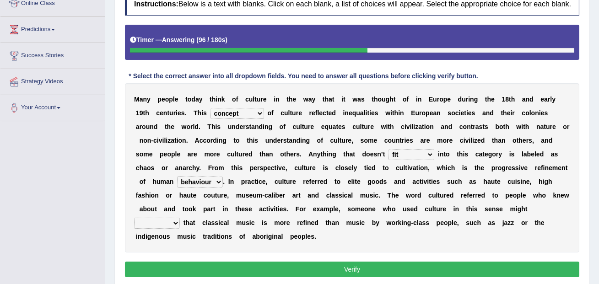
click at [177, 184] on select "blessing curse habit behaviour" at bounding box center [200, 182] width 46 height 11
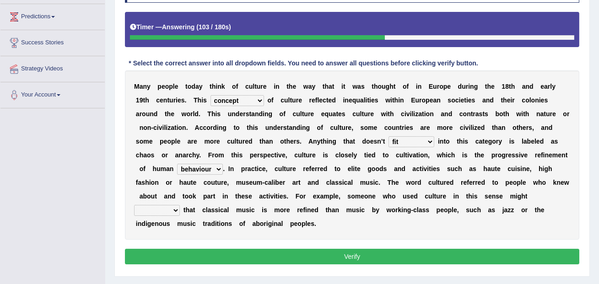
click at [216, 175] on select "blessing curse habit behaviour" at bounding box center [200, 169] width 46 height 11
click at [152, 216] on select "argue pretend doubt reveal" at bounding box center [157, 210] width 46 height 11
select select "argue"
click at [134, 213] on select "argue pretend doubt reveal" at bounding box center [157, 210] width 46 height 11
click at [241, 265] on button "Verify" at bounding box center [352, 257] width 455 height 16
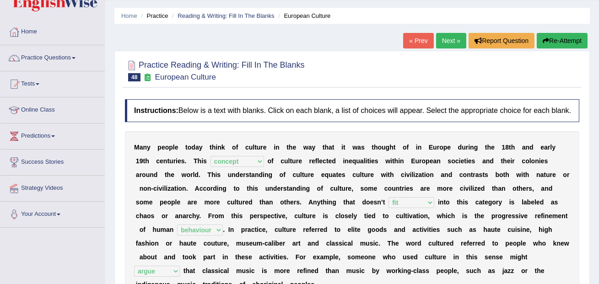
scroll to position [0, 0]
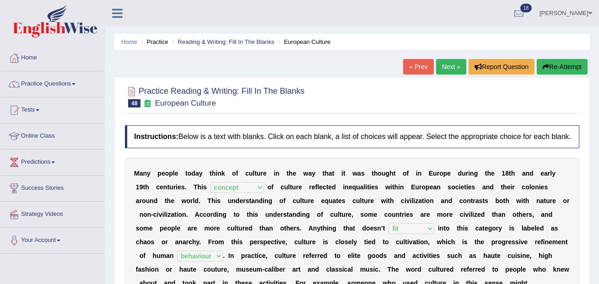
click at [451, 69] on link "Next »" at bounding box center [451, 67] width 30 height 16
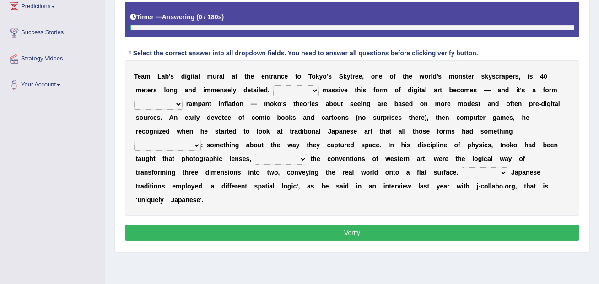
scroll to position [196, 0]
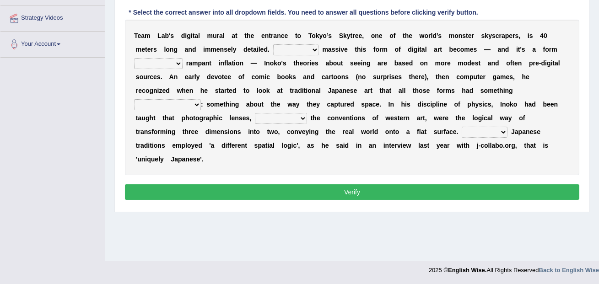
click at [285, 55] on select "However Whereas Whichever Wherever" at bounding box center [296, 49] width 46 height 11
click at [273, 52] on select "However Whereas Whichever Wherever" at bounding box center [296, 49] width 46 height 11
click at [312, 55] on select "However Whereas Whichever Wherever" at bounding box center [296, 49] width 46 height 11
click at [292, 55] on select "However Whereas Whichever Wherever" at bounding box center [296, 49] width 46 height 11
click at [273, 52] on select "However Whereas Whichever Wherever" at bounding box center [296, 49] width 46 height 11
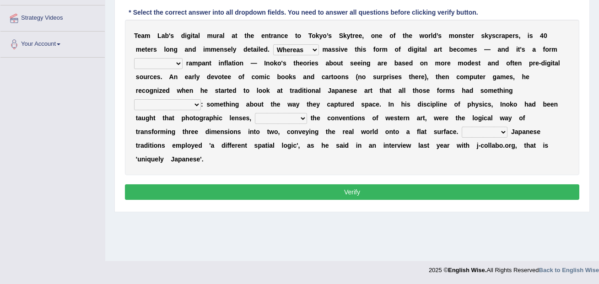
click at [296, 52] on div "T e a m L a b ' s d i g i t a l m u r a l a t t h e e n t r a n c e t o T o k y…" at bounding box center [352, 98] width 455 height 156
click at [296, 55] on select "However Whereas Whichever Wherever" at bounding box center [296, 49] width 46 height 11
select select "However"
click at [273, 52] on select "However Whereas Whichever Wherever" at bounding box center [296, 49] width 46 height 11
click at [171, 69] on select "subject to related with apart from based on" at bounding box center [158, 63] width 49 height 11
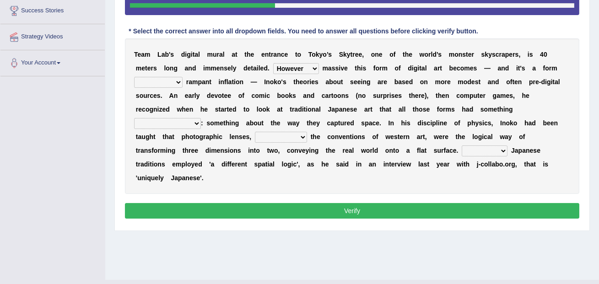
scroll to position [178, 0]
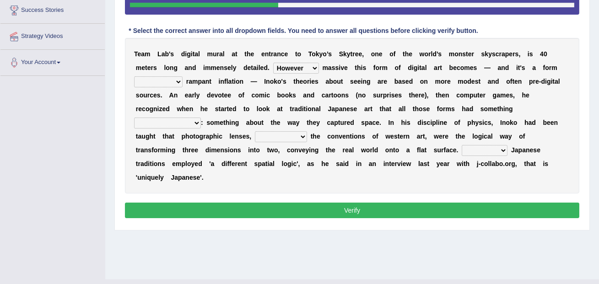
click at [157, 87] on select "subject to related with apart from based on" at bounding box center [158, 81] width 49 height 11
select select "based on"
click at [134, 84] on select "subject to related with apart from based on" at bounding box center [158, 81] width 49 height 11
click at [169, 87] on select "subject to related with apart from based on" at bounding box center [158, 81] width 49 height 11
click at [201, 118] on select "in fact as whole in common in the same times" at bounding box center [167, 123] width 67 height 11
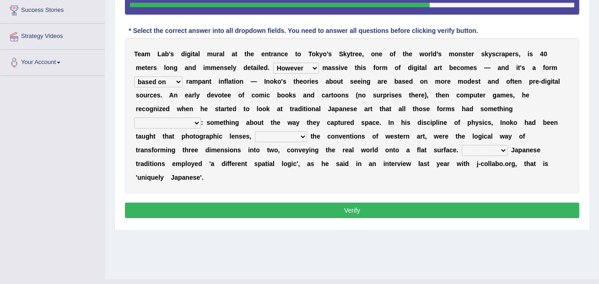
select select "in common"
click at [201, 118] on select "in fact as whole in common in the same times" at bounding box center [167, 123] width 67 height 11
click at [255, 141] on select "along with out of apart with furhter afield" at bounding box center [281, 136] width 52 height 11
select select "along with"
click at [255, 139] on select "along with out of apart with furhter afield" at bounding box center [281, 136] width 52 height 11
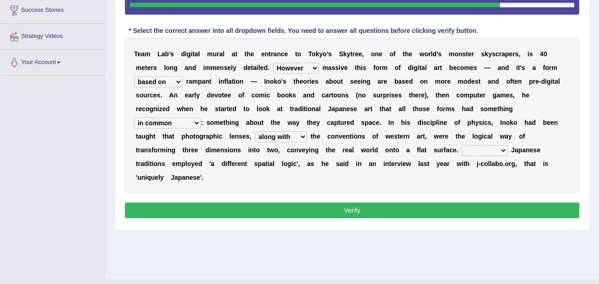
click at [462, 156] on select "Thus But So Therefore" at bounding box center [485, 150] width 46 height 11
select select "Therefore"
click at [462, 153] on select "Thus But So Therefore" at bounding box center [485, 150] width 46 height 11
click at [413, 205] on button "Verify" at bounding box center [352, 211] width 455 height 16
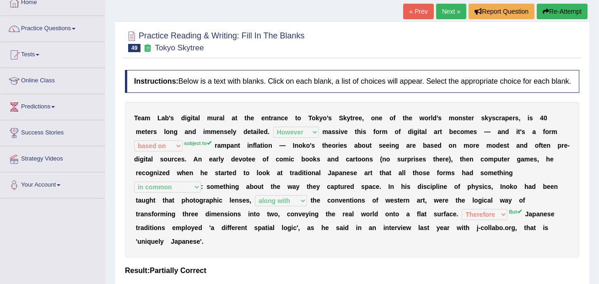
scroll to position [37, 0]
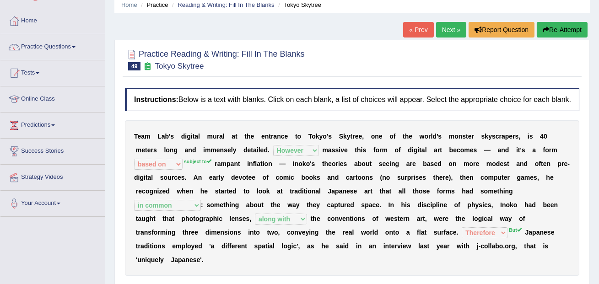
click at [446, 23] on link "Next »" at bounding box center [451, 30] width 30 height 16
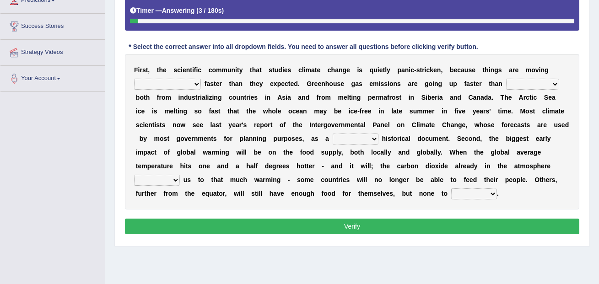
scroll to position [163, 0]
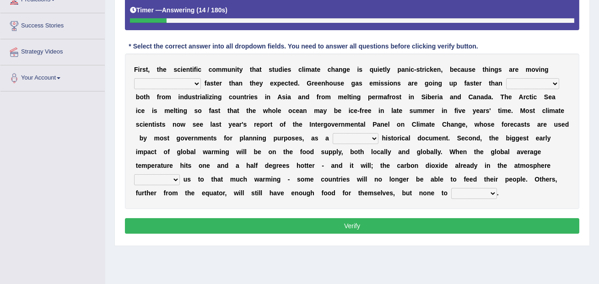
click at [177, 89] on select "few same musch most" at bounding box center [167, 83] width 67 height 11
select select "musch"
click at [134, 86] on select "few same musch most" at bounding box center [167, 83] width 67 height 11
click at [506, 89] on select "anticipation predictability ptredicts predicted" at bounding box center [532, 83] width 53 height 11
select select "predicted"
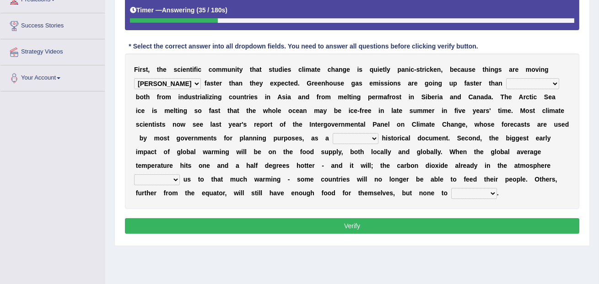
click at [506, 86] on select "anticipation predictability ptredicts predicted" at bounding box center [532, 83] width 53 height 11
click at [506, 89] on select "anticipation predictability ptredicts predicted" at bounding box center [532, 83] width 53 height 11
click at [506, 86] on select "anticipation predictability ptredicts predicted" at bounding box center [532, 83] width 53 height 11
click at [341, 144] on select "purely evenly firmly actively" at bounding box center [356, 138] width 46 height 11
click at [349, 144] on select "purely evenly firmly actively" at bounding box center [356, 138] width 46 height 11
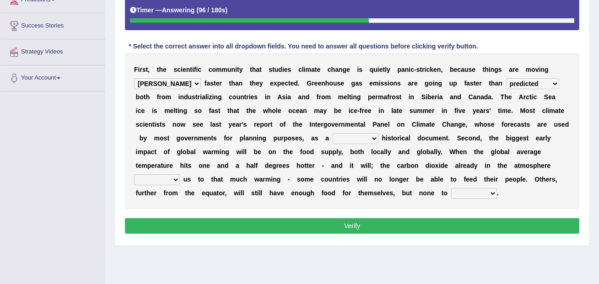
select select "firmly"
click at [333, 141] on select "purely evenly firmly actively" at bounding box center [356, 138] width 46 height 11
click at [178, 183] on select "commits directs allows addresses" at bounding box center [157, 179] width 46 height 11
select select "directs"
click at [134, 182] on select "commits directs allows addresses" at bounding box center [157, 179] width 46 height 11
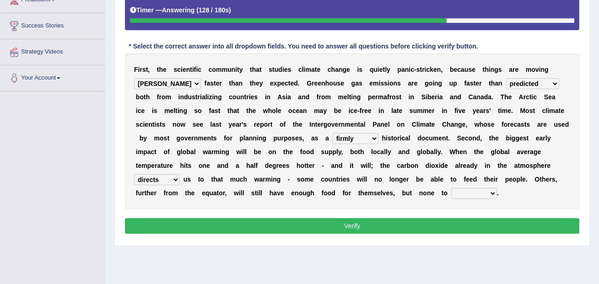
click at [219, 228] on button "Verify" at bounding box center [352, 226] width 455 height 16
click at [457, 199] on select "spare apply dispense consume" at bounding box center [474, 193] width 46 height 11
select select "spare"
click at [451, 196] on select "spare apply dispense consume" at bounding box center [474, 193] width 46 height 11
click at [466, 234] on button "Verify" at bounding box center [352, 226] width 455 height 16
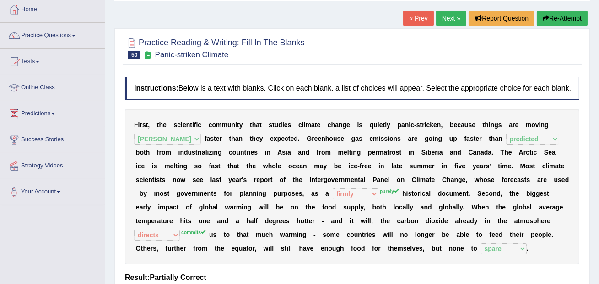
scroll to position [0, 0]
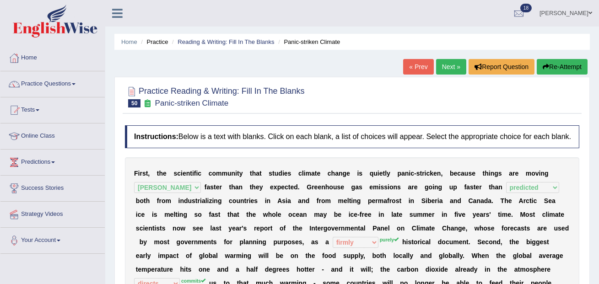
click at [441, 68] on link "Next »" at bounding box center [451, 67] width 30 height 16
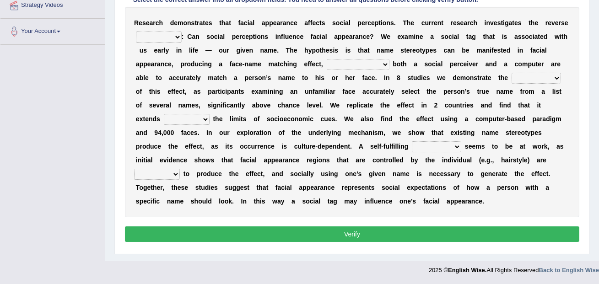
scroll to position [203, 0]
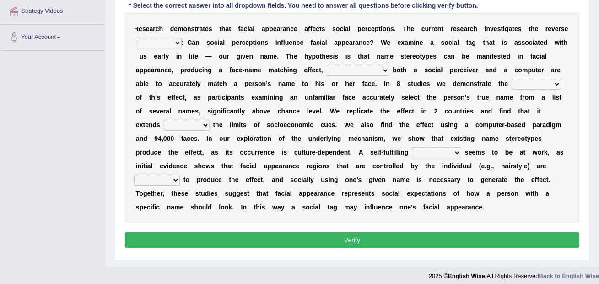
click at [173, 49] on select "link possiblity oddness polarity" at bounding box center [159, 43] width 46 height 11
select select "link"
click at [136, 45] on select "link possiblity oddness polarity" at bounding box center [159, 43] width 46 height 11
click at [364, 76] on select "notwithstanding ever whereby despite" at bounding box center [358, 70] width 63 height 11
select select "whereby"
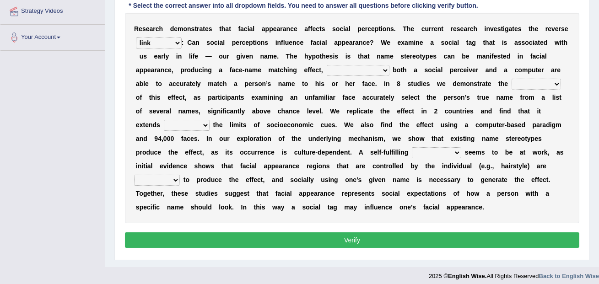
click at [328, 73] on select "notwithstanding ever whereby despite" at bounding box center [358, 70] width 63 height 11
click at [522, 90] on select "indolence evanescene existence transact" at bounding box center [536, 84] width 49 height 11
click at [549, 90] on select "indolence evanescene existence transact" at bounding box center [536, 84] width 49 height 11
select select "existence"
click at [513, 87] on select "indolence evanescene existence transact" at bounding box center [536, 84] width 49 height 11
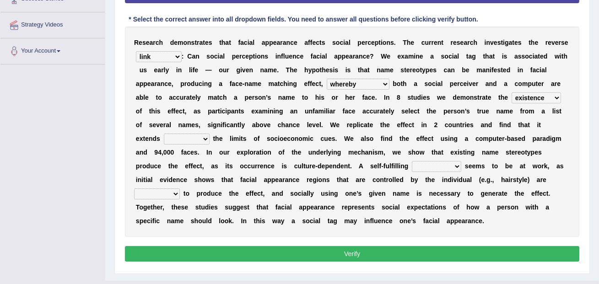
scroll to position [195, 0]
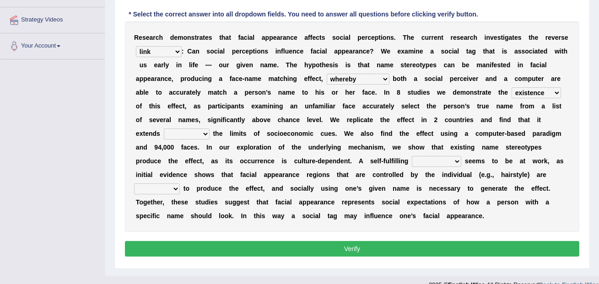
click at [197, 140] on select "within into beyond by" at bounding box center [187, 134] width 46 height 11
select select "beyond"
click at [164, 136] on select "within into beyond by" at bounding box center [187, 134] width 46 height 11
click at [451, 167] on select "prophecy observation preference stipulation" at bounding box center [436, 161] width 49 height 11
select select "observation"
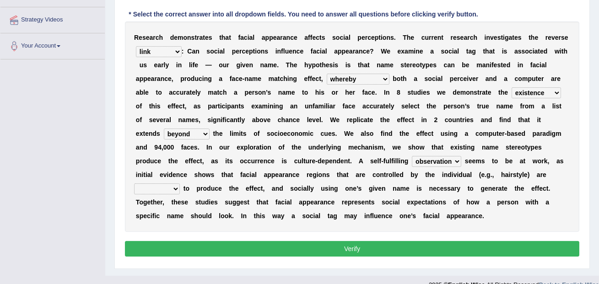
click at [412, 164] on select "prophecy observation preference stipulation" at bounding box center [436, 161] width 49 height 11
click at [449, 167] on select "prophecy observation preference stipulation" at bounding box center [436, 161] width 49 height 11
click at [153, 195] on select "sufficient proficient scant efficient" at bounding box center [157, 189] width 46 height 11
select select "proficient"
click at [134, 191] on select "sufficient proficient scant efficient" at bounding box center [157, 189] width 46 height 11
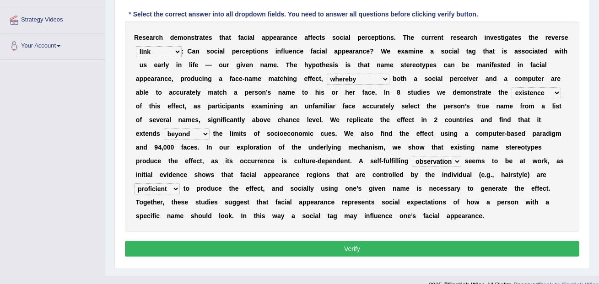
click at [197, 247] on div "Instructions: Below is a text with blanks. Click on each blank, a list of choic…" at bounding box center [352, 95] width 459 height 338
click at [196, 252] on button "Verify" at bounding box center [352, 249] width 455 height 16
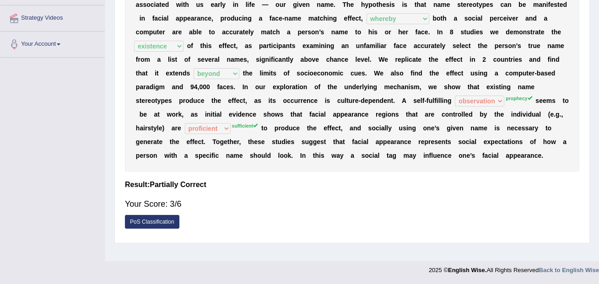
scroll to position [0, 0]
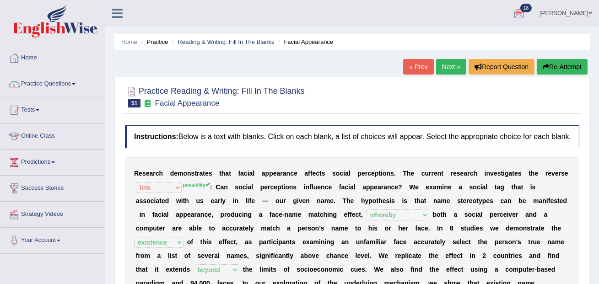
click at [444, 66] on link "Next »" at bounding box center [451, 67] width 30 height 16
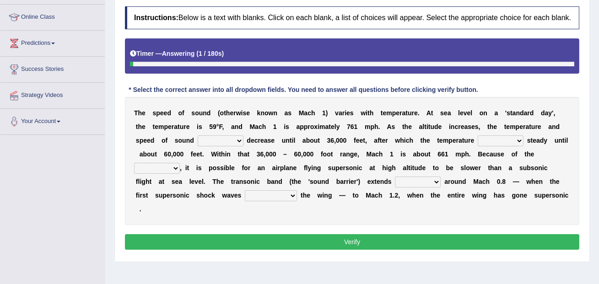
scroll to position [119, 0]
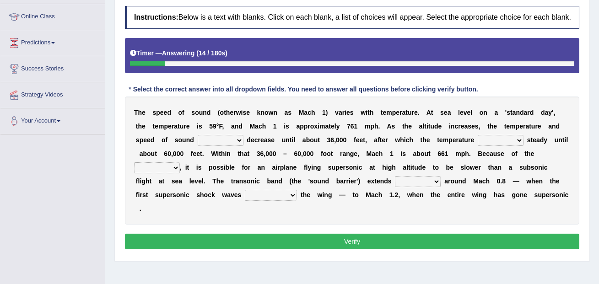
click at [219, 146] on select "not yet none both" at bounding box center [221, 140] width 46 height 11
select select "both"
click at [198, 143] on select "not yet none both" at bounding box center [221, 140] width 46 height 11
click at [496, 146] on select "opposes remains plots mutates" at bounding box center [501, 140] width 46 height 11
select select "remains"
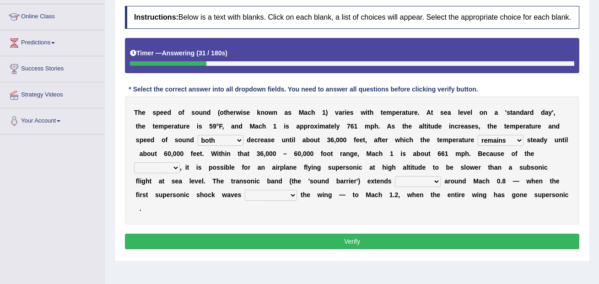
click at [479, 143] on select "opposes remains plots mutates" at bounding box center [501, 140] width 46 height 11
click at [168, 173] on select "veriety variation ventilation similarity" at bounding box center [157, 168] width 46 height 11
select select "variation"
click at [134, 170] on select "veriety variation ventilation similarity" at bounding box center [157, 168] width 46 height 11
click at [395, 187] on select "near from with in" at bounding box center [418, 181] width 46 height 11
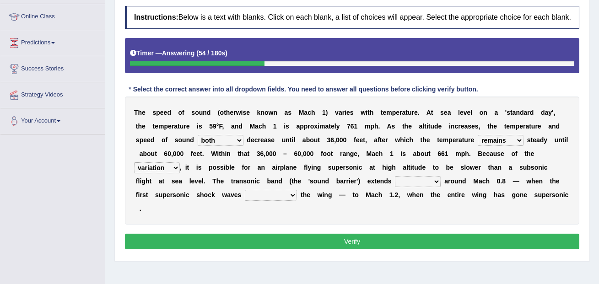
select select "from"
click at [395, 184] on select "near from with in" at bounding box center [418, 181] width 46 height 11
click at [405, 187] on select "near from with in" at bounding box center [418, 181] width 46 height 11
click at [253, 201] on select "diverge from form on add to prevent from" at bounding box center [271, 195] width 52 height 11
click at [245, 201] on select "diverge from form on add to prevent from" at bounding box center [271, 195] width 52 height 11
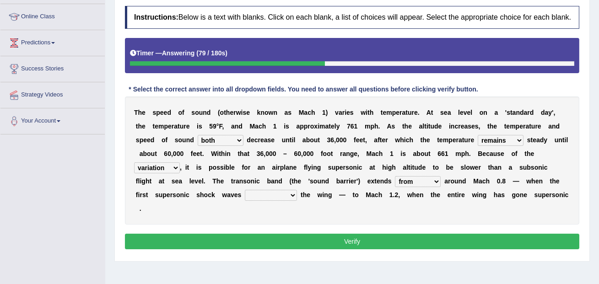
click at [253, 201] on select "diverge from form on add to prevent from" at bounding box center [271, 195] width 52 height 11
click at [245, 201] on select "diverge from form on add to prevent from" at bounding box center [271, 195] width 52 height 11
select select "diverge from"
click at [245, 198] on select "diverge from form on add to prevent from" at bounding box center [271, 195] width 52 height 11
click at [315, 243] on button "Verify" at bounding box center [352, 242] width 455 height 16
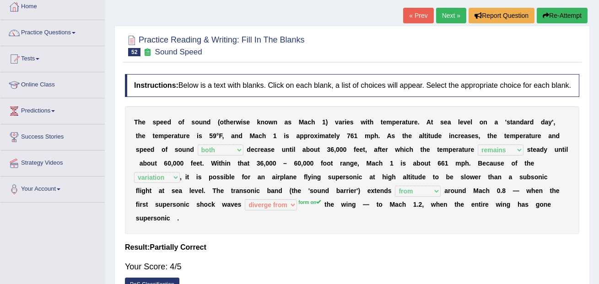
scroll to position [50, 0]
